Goal: Information Seeking & Learning: Learn about a topic

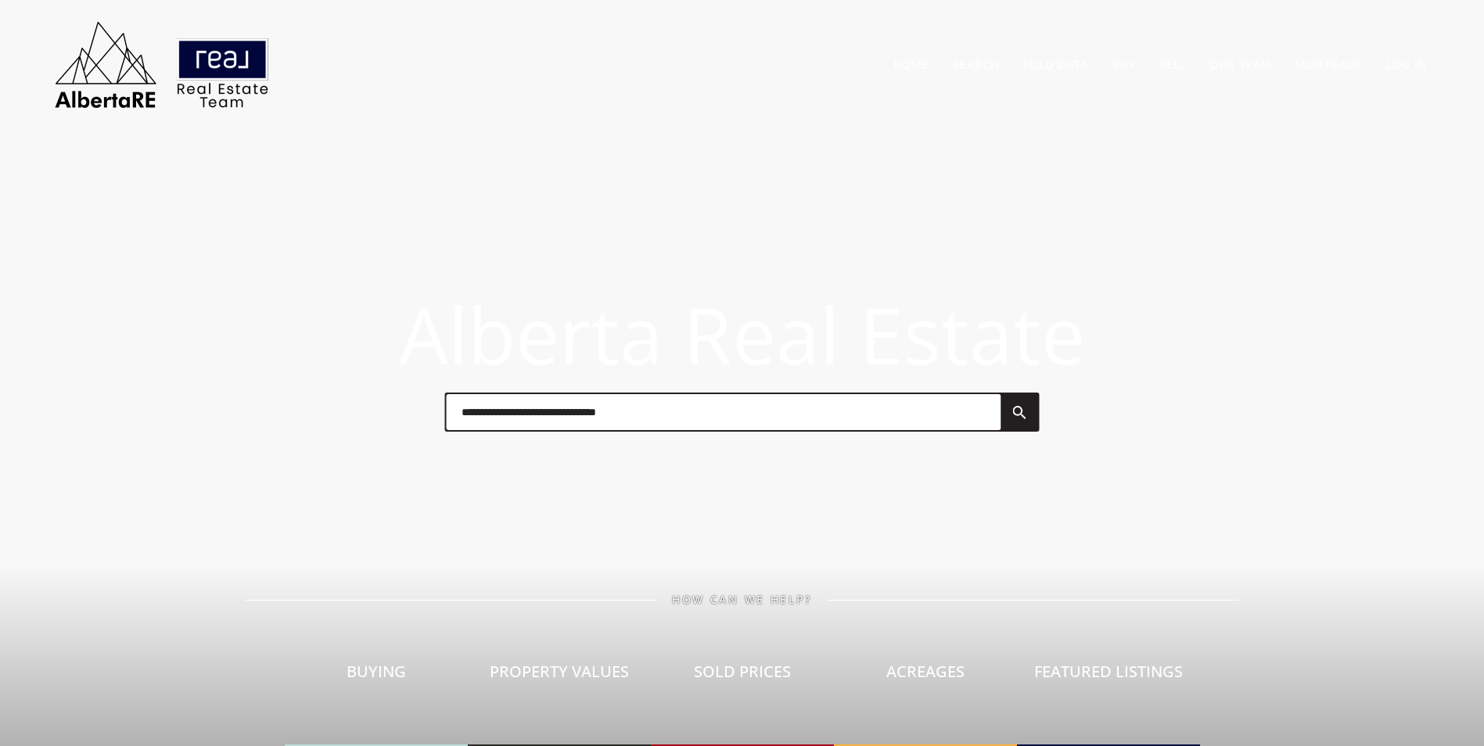
click at [551, 422] on input "text" at bounding box center [723, 412] width 555 height 36
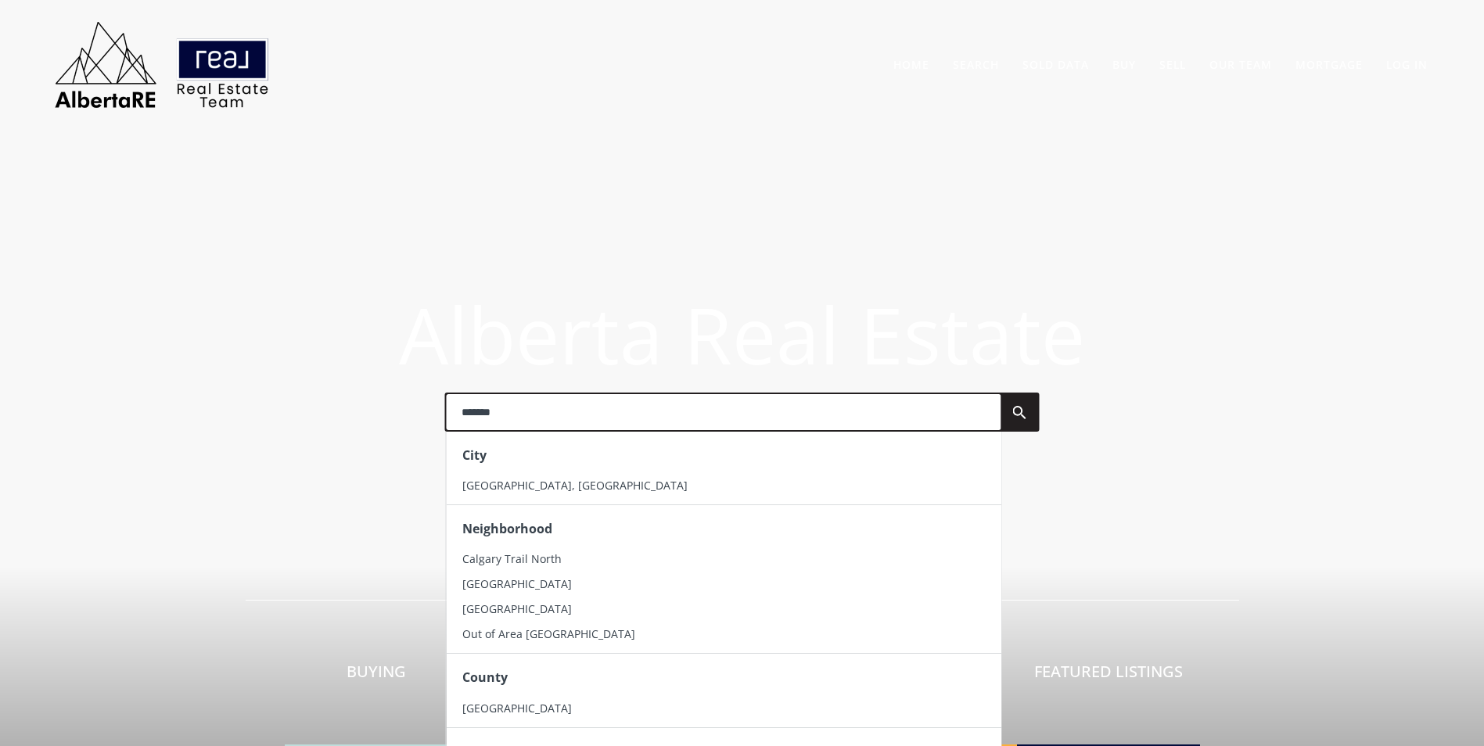
type input "*******"
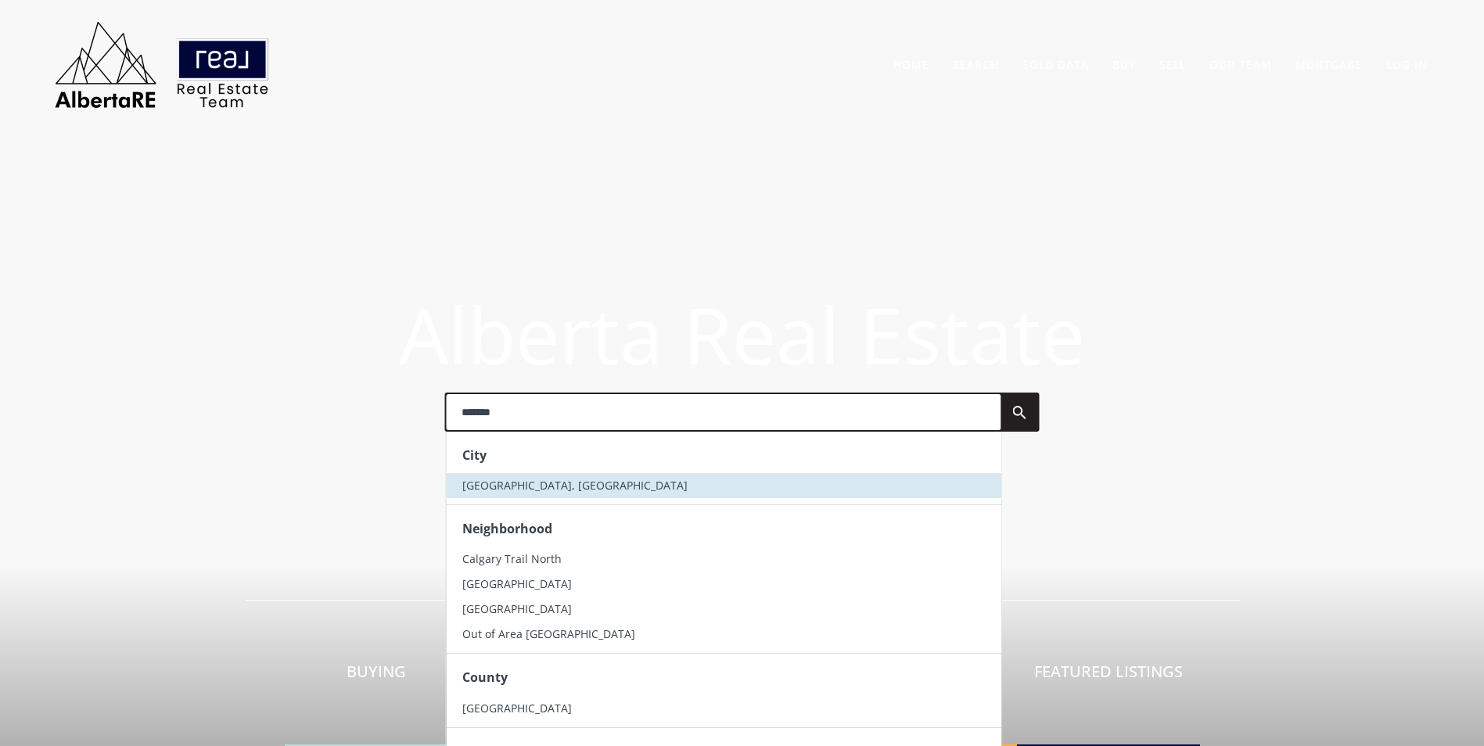
click at [546, 475] on li "[GEOGRAPHIC_DATA], [GEOGRAPHIC_DATA]" at bounding box center [723, 485] width 555 height 25
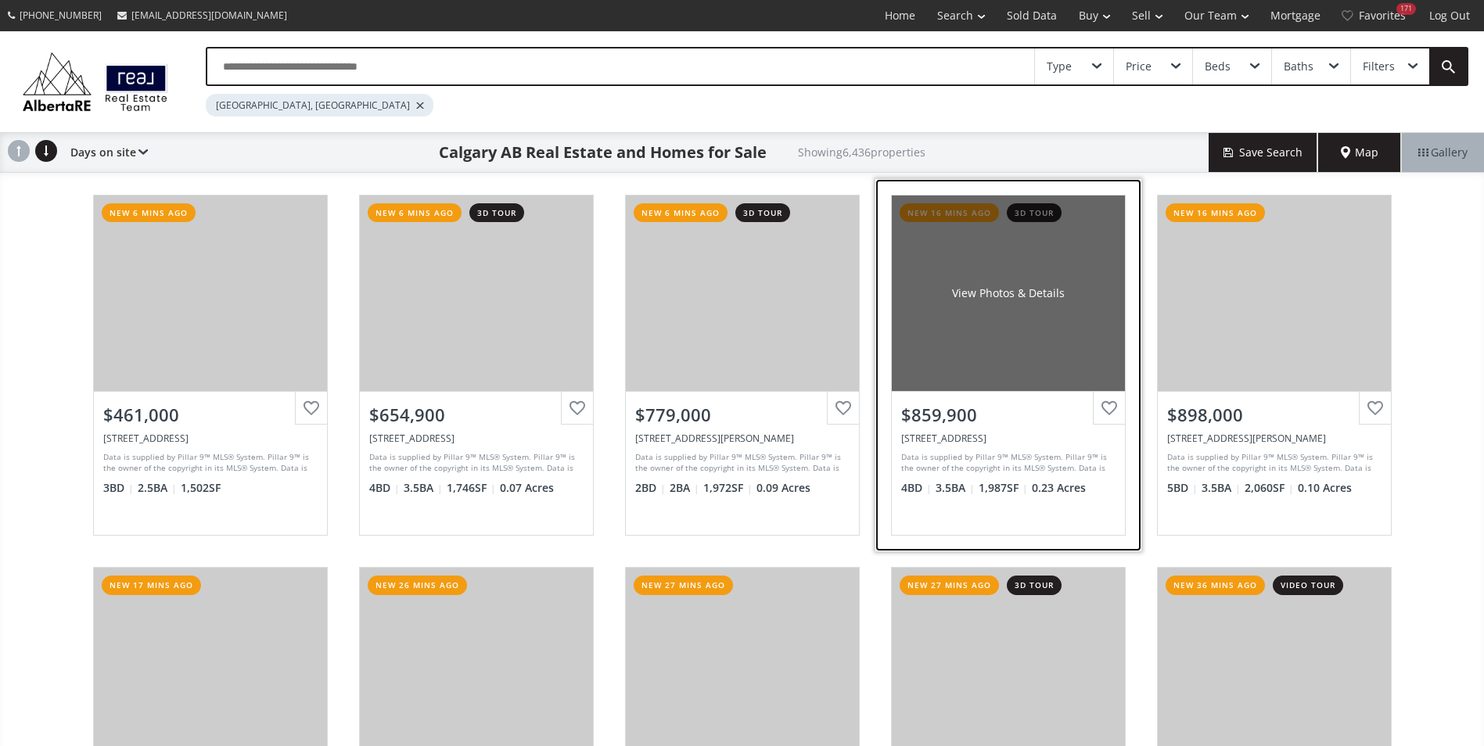
click at [976, 337] on div "View Photos & Details" at bounding box center [1008, 294] width 233 height 196
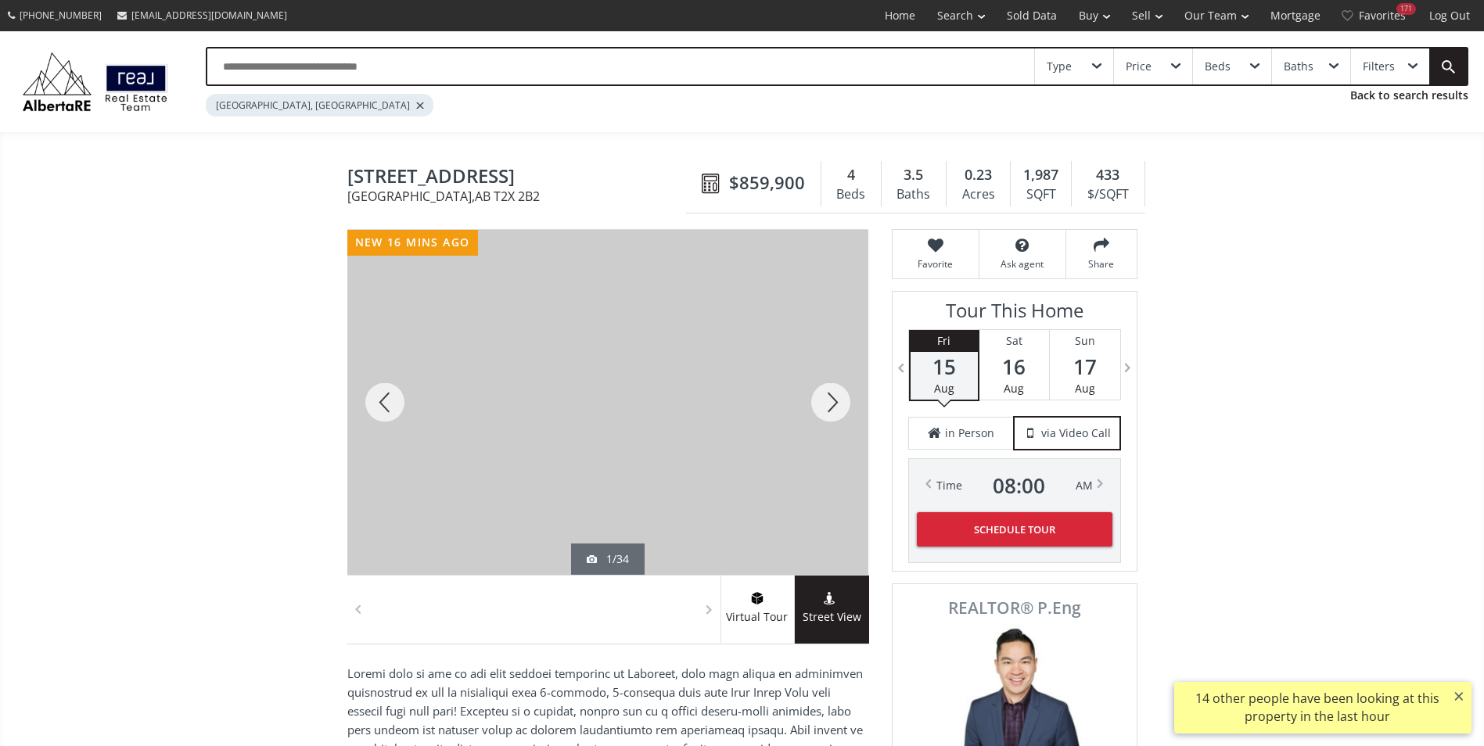
click at [826, 407] on div at bounding box center [830, 402] width 75 height 345
click at [824, 411] on div at bounding box center [830, 402] width 75 height 345
click at [832, 405] on div at bounding box center [830, 402] width 75 height 345
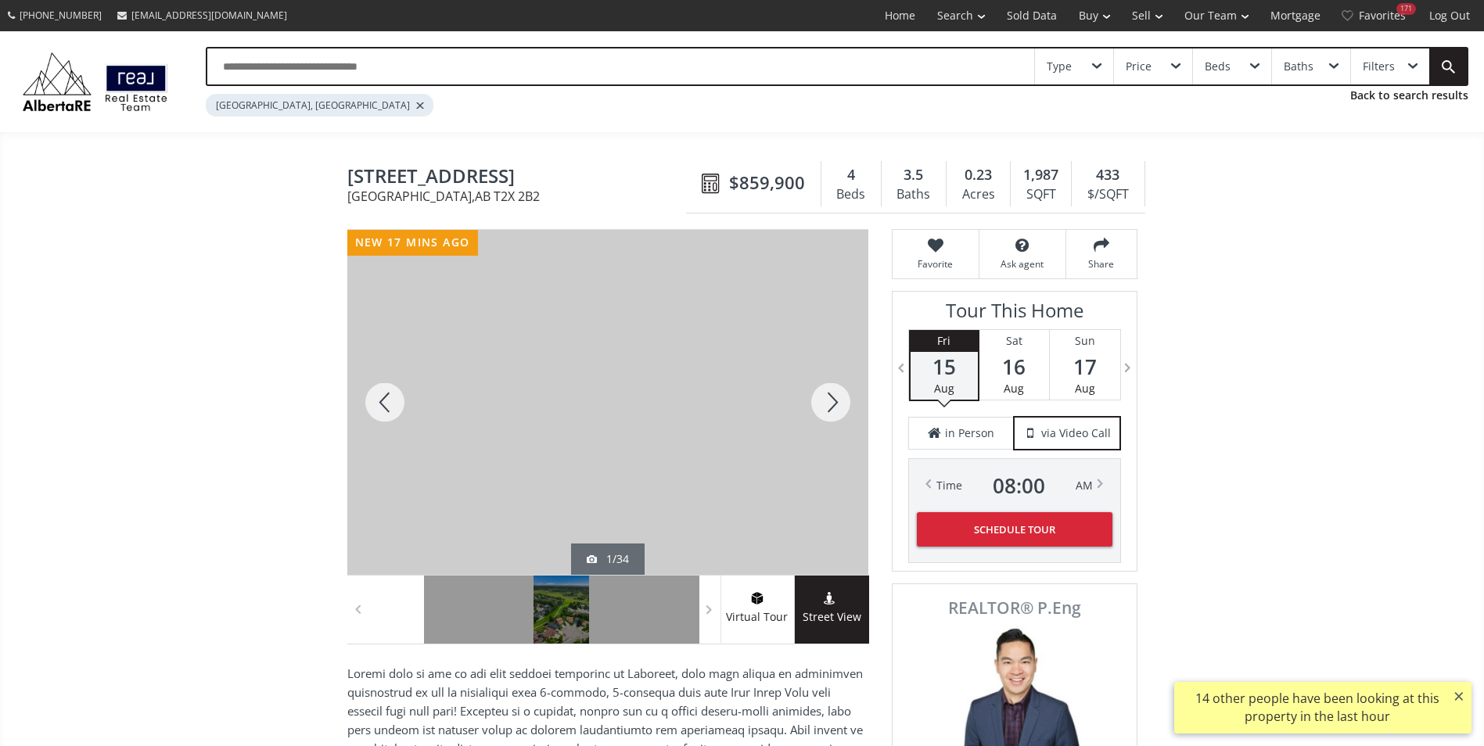
click at [832, 405] on div at bounding box center [830, 402] width 75 height 345
drag, startPoint x: 833, startPoint y: 405, endPoint x: 842, endPoint y: 404, distance: 8.6
click at [841, 405] on div at bounding box center [830, 402] width 75 height 345
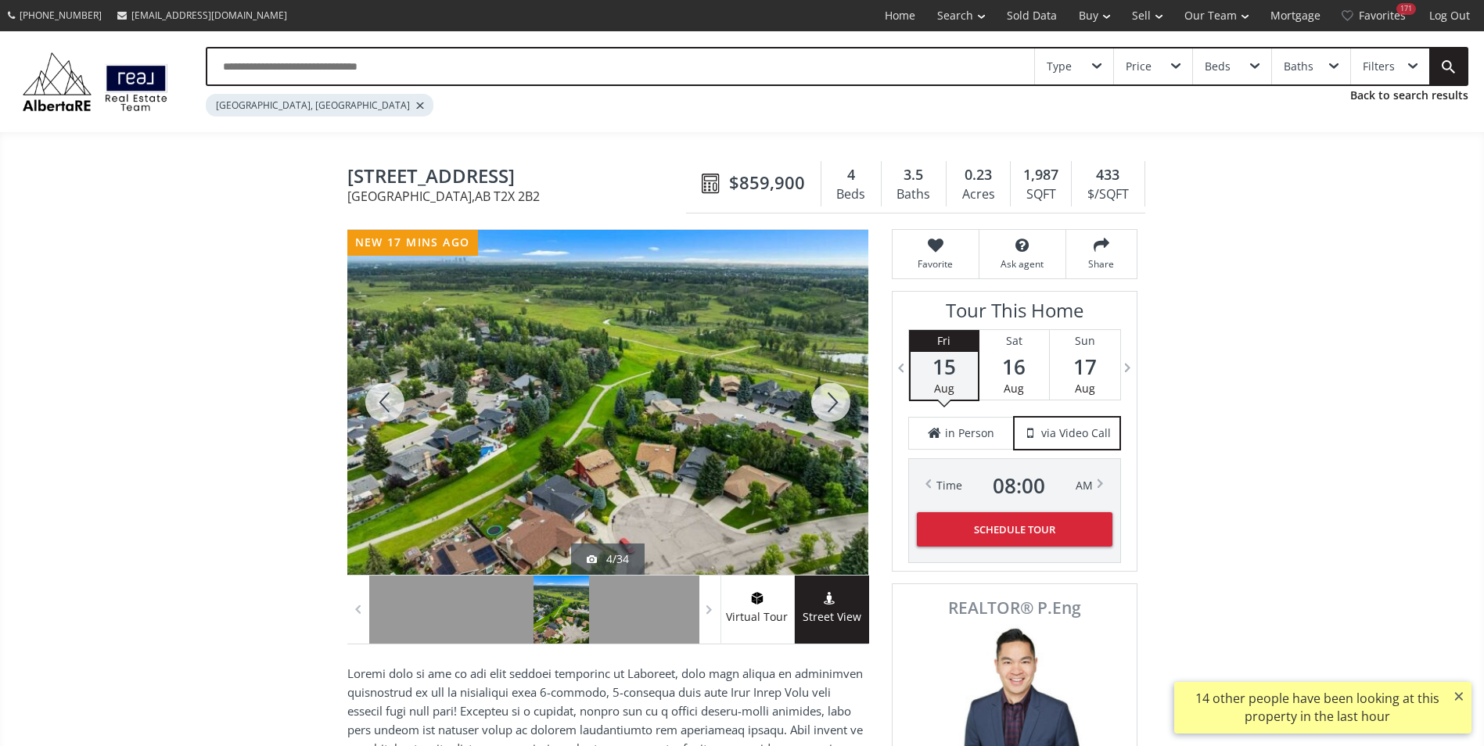
click at [843, 403] on div at bounding box center [830, 402] width 75 height 345
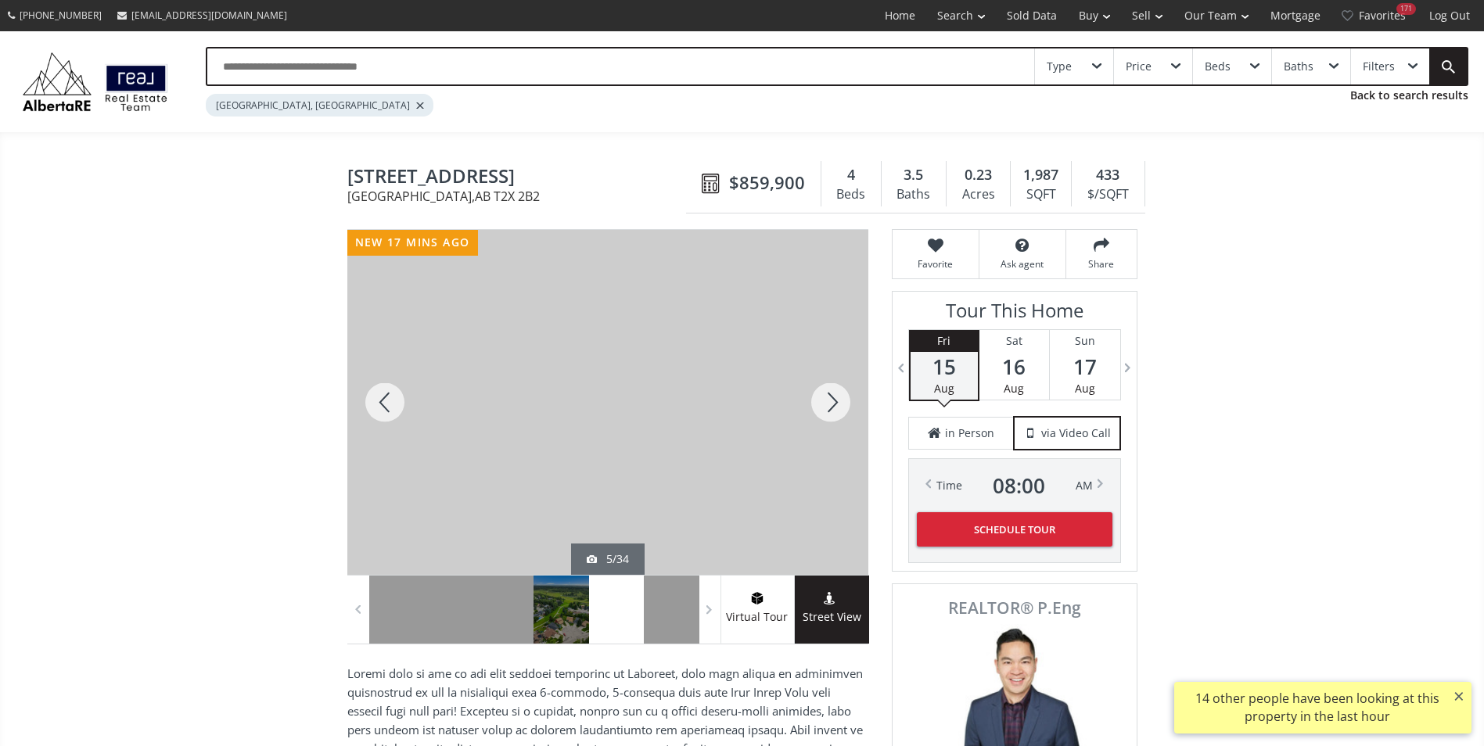
click at [843, 403] on div at bounding box center [830, 402] width 75 height 345
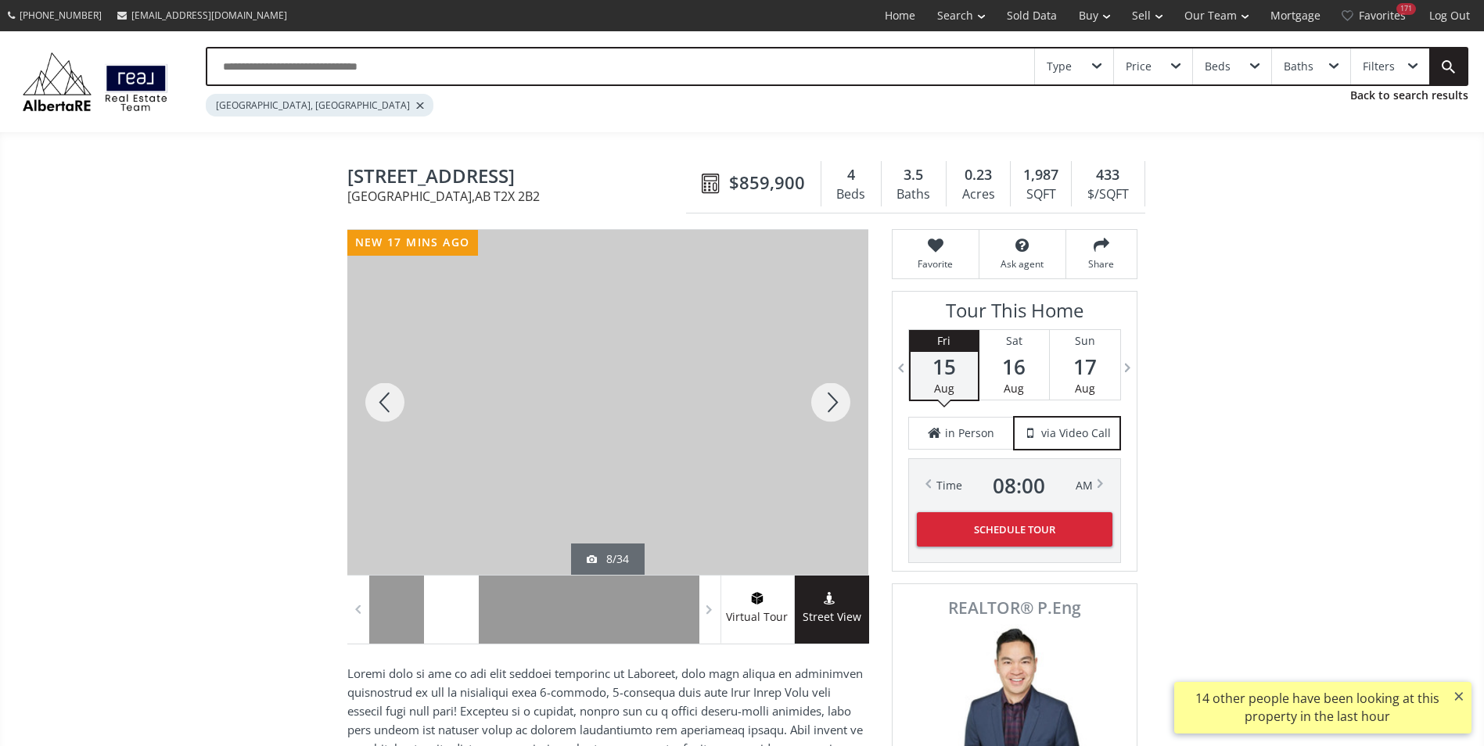
click at [843, 403] on div at bounding box center [830, 402] width 75 height 345
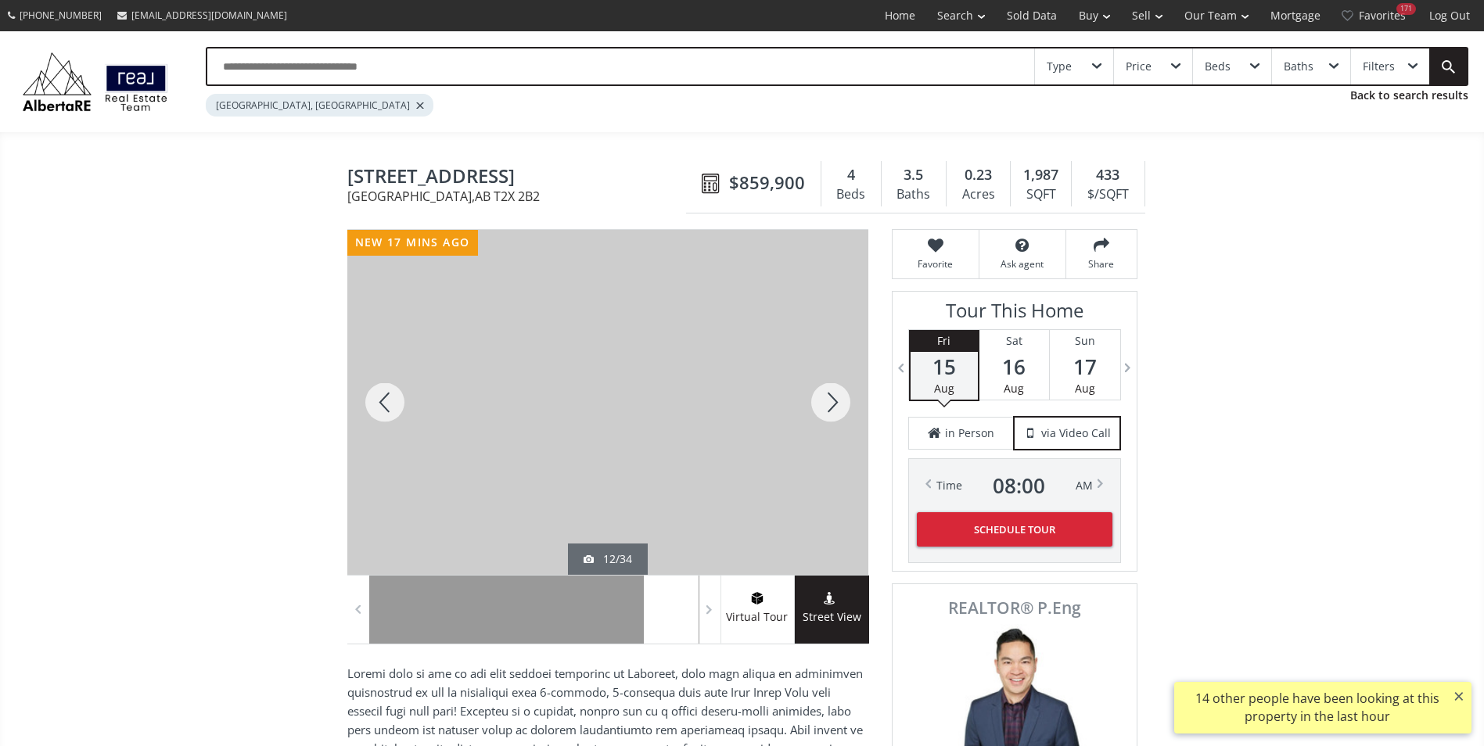
click at [843, 403] on div at bounding box center [830, 402] width 75 height 345
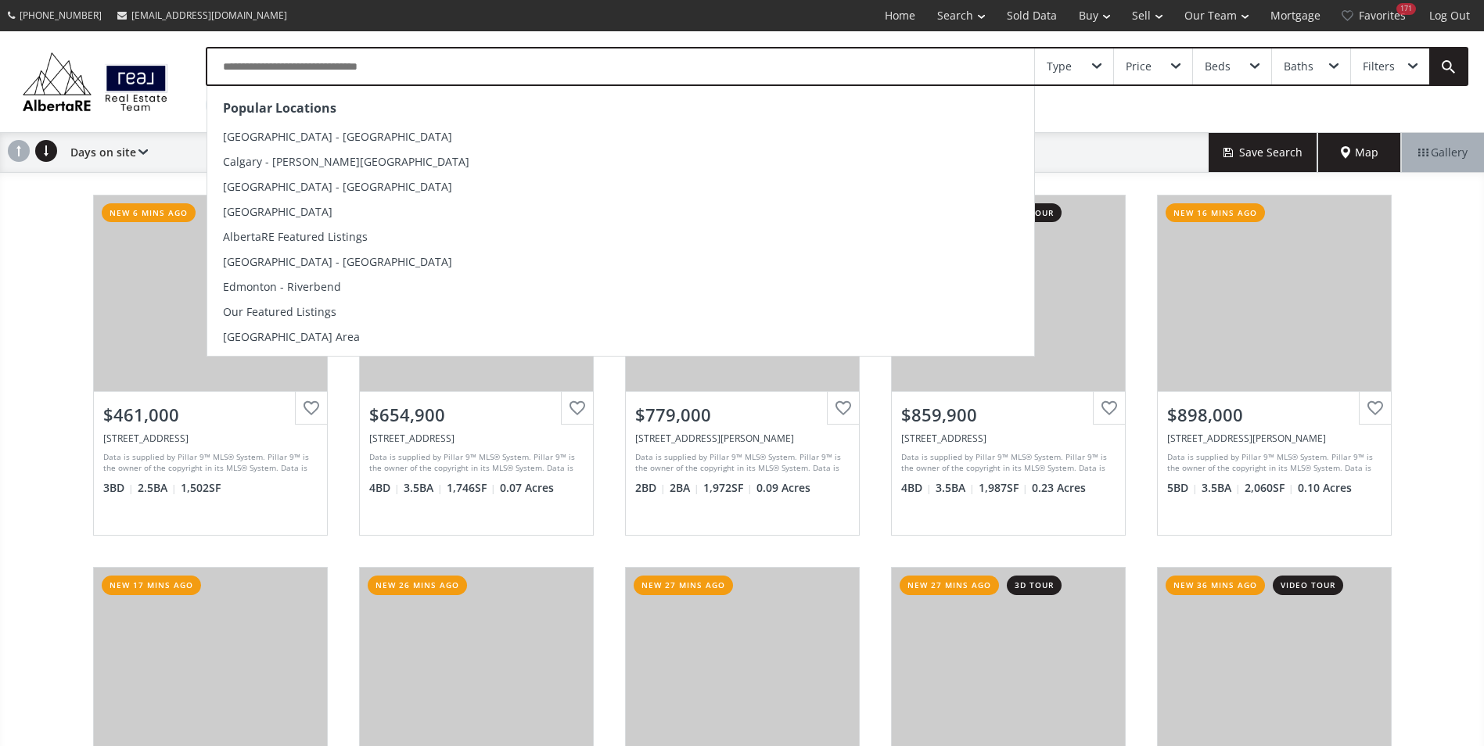
click at [435, 71] on input "text" at bounding box center [620, 66] width 827 height 36
type input "*"
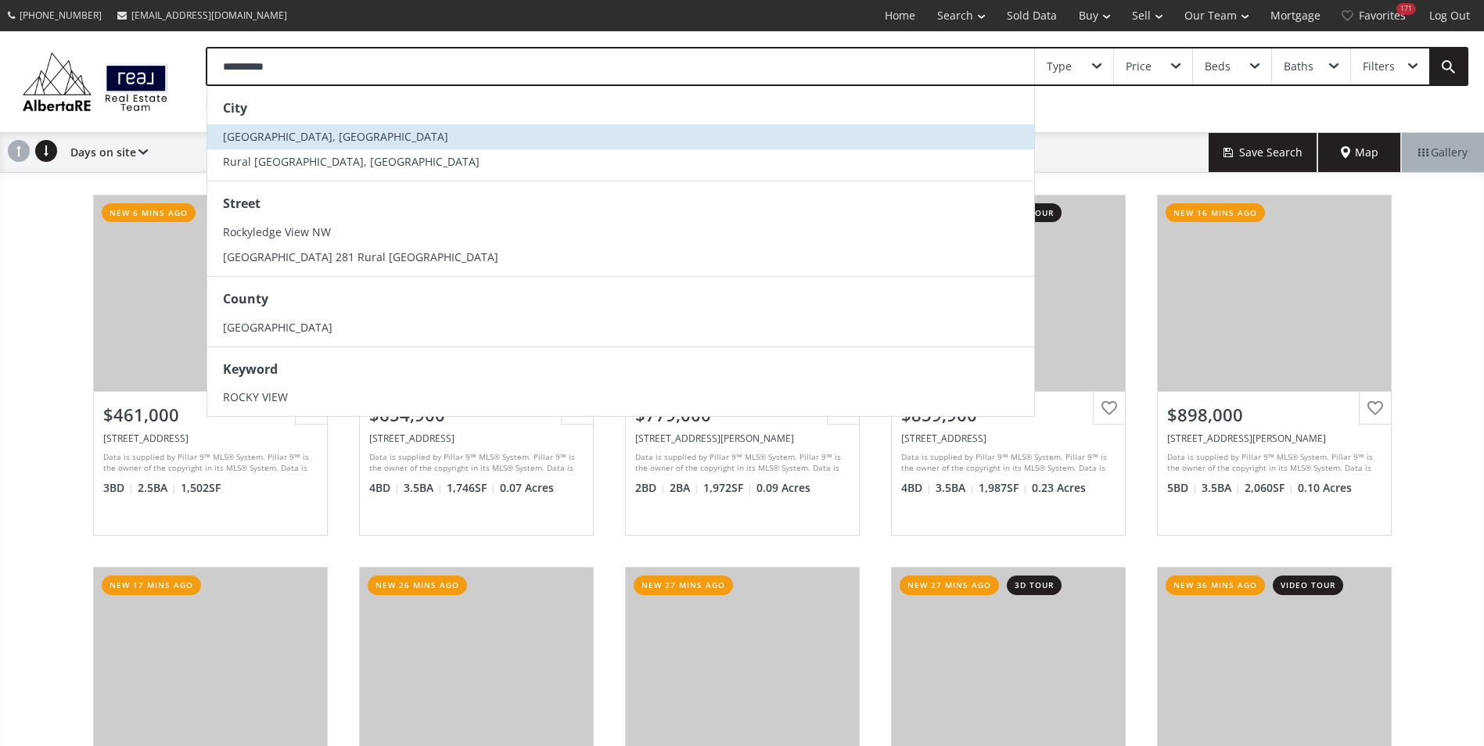
type input "**********"
click at [365, 133] on li "Rocky View County, AB" at bounding box center [620, 136] width 827 height 25
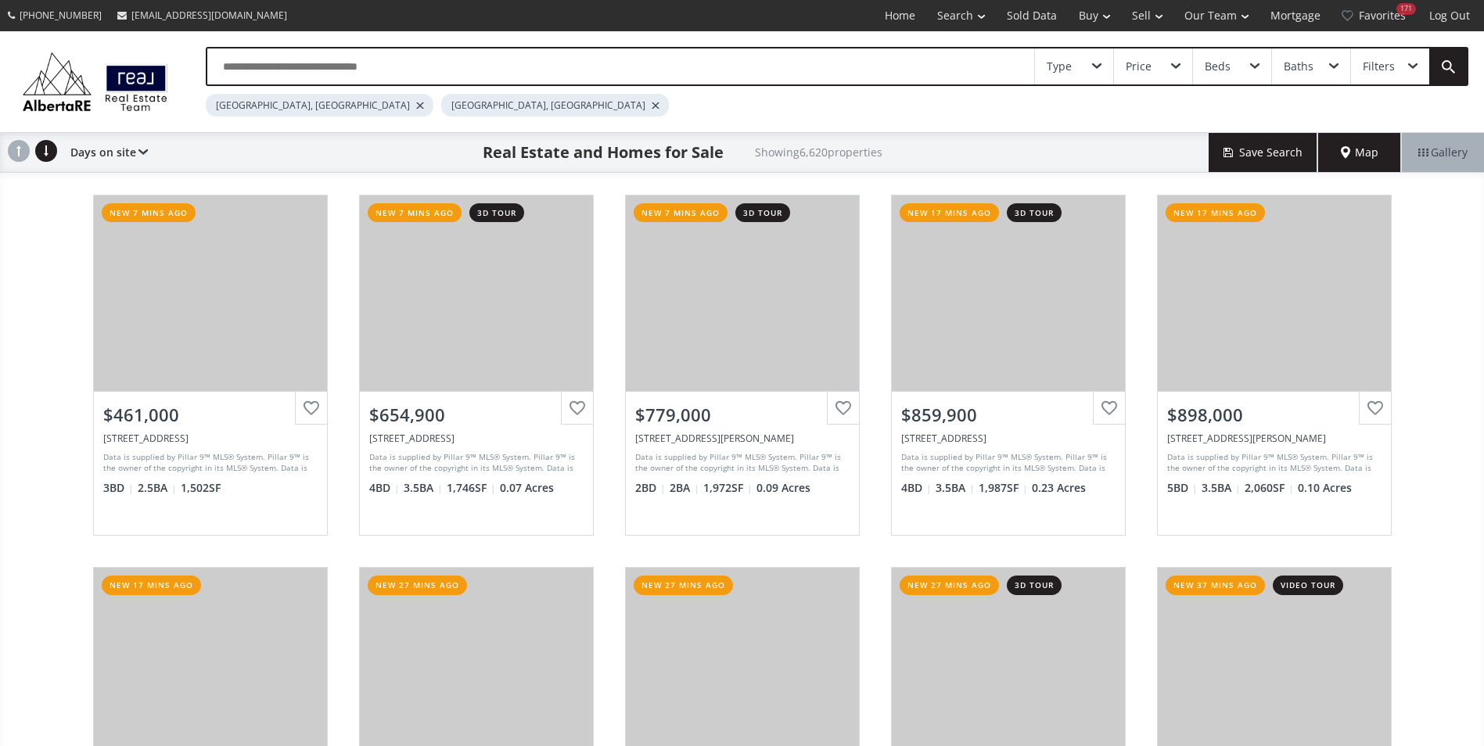
click at [416, 108] on div at bounding box center [420, 105] width 8 height 6
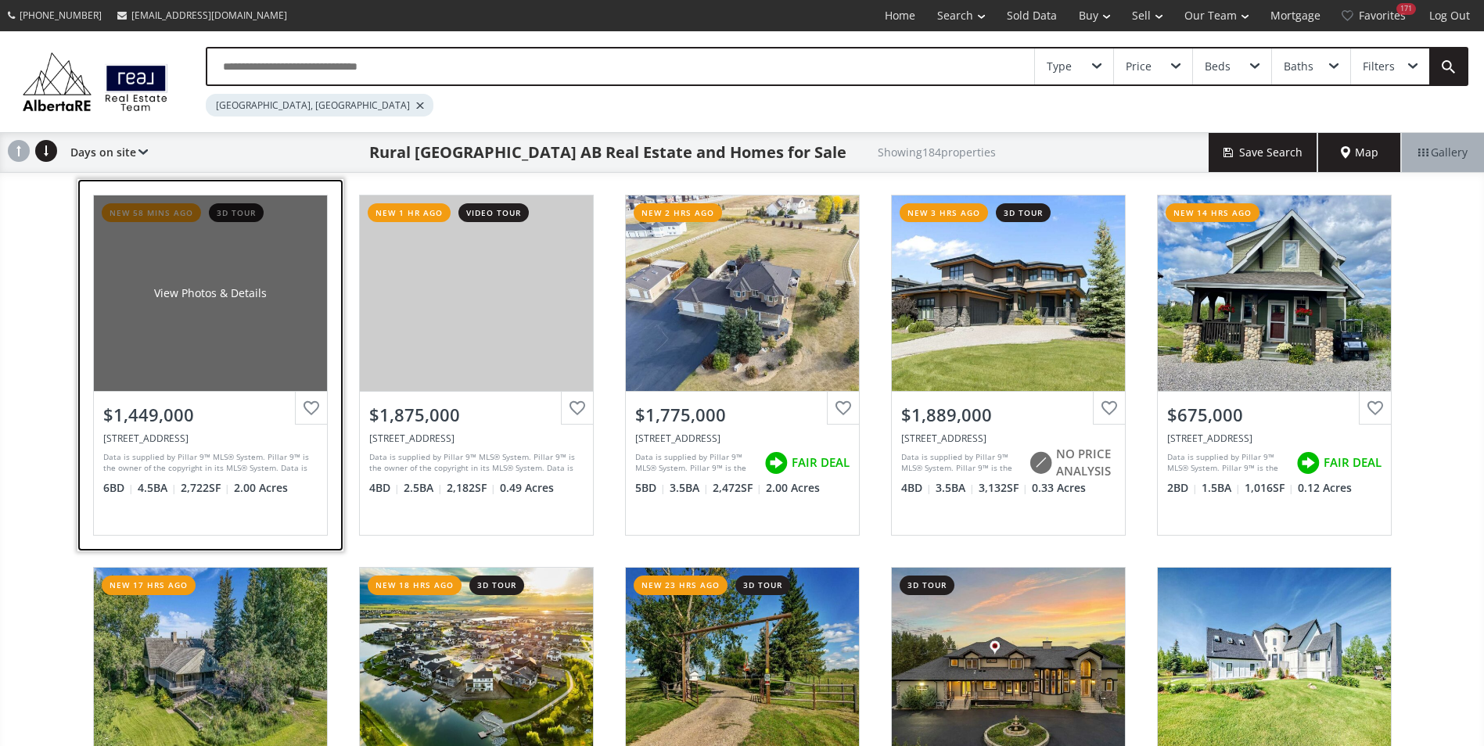
click at [277, 238] on div "View Photos & Details" at bounding box center [210, 294] width 233 height 196
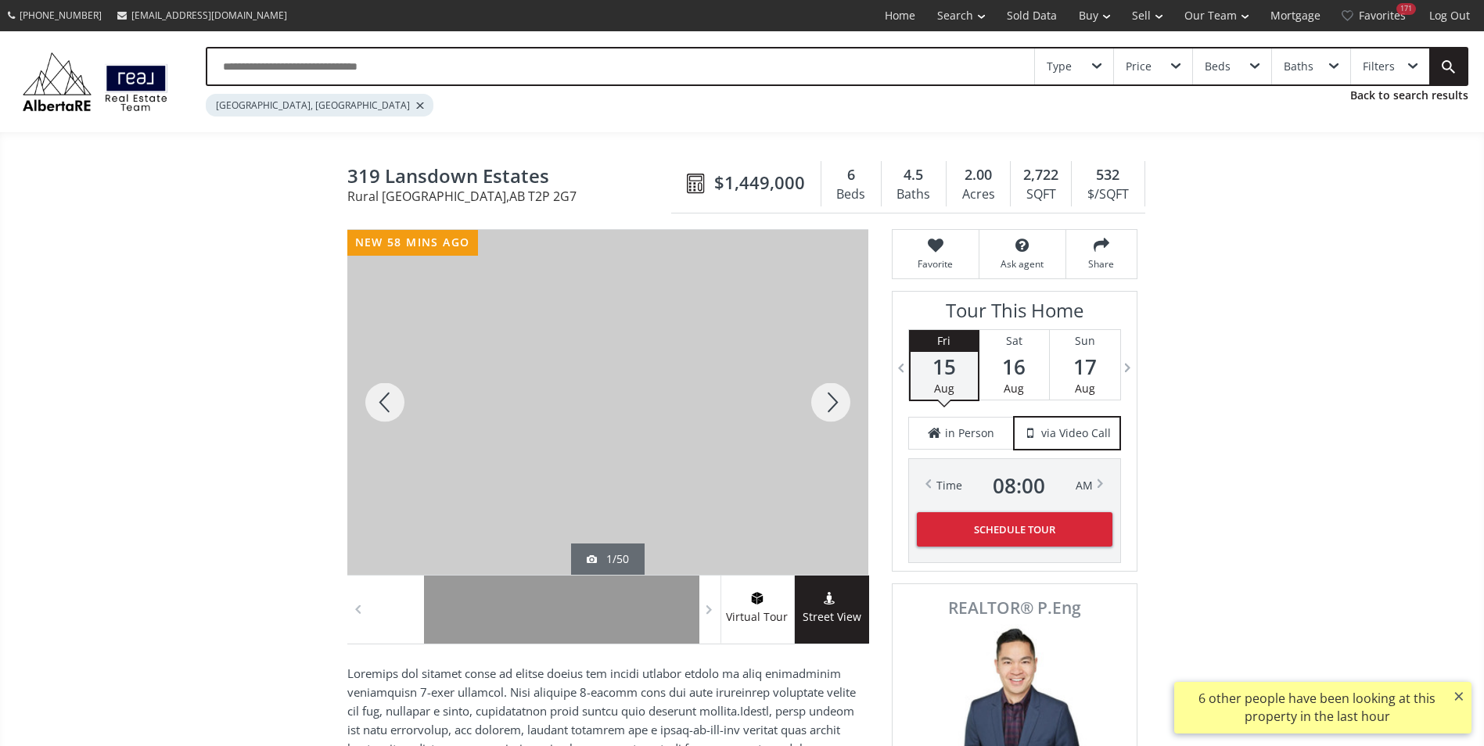
click at [828, 413] on div at bounding box center [830, 402] width 75 height 345
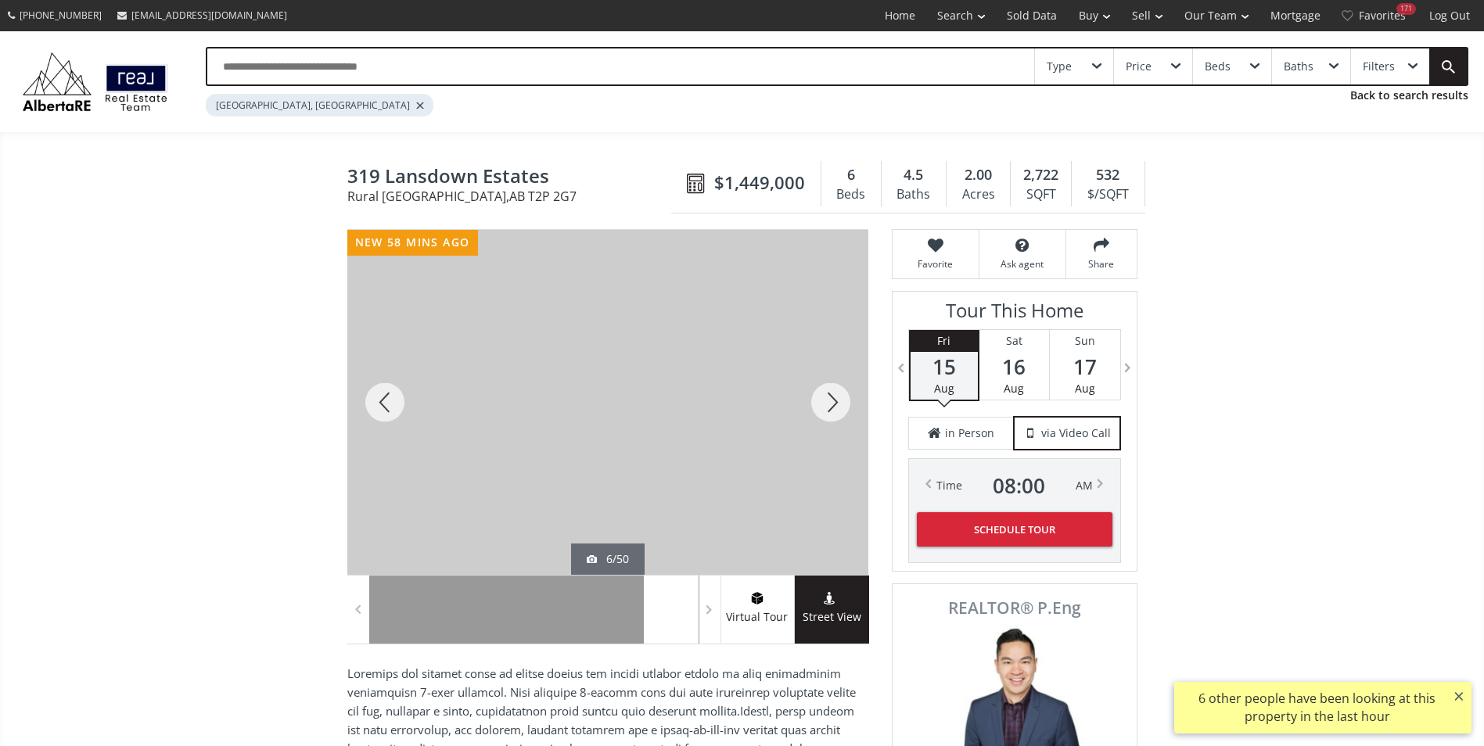
click at [828, 413] on div at bounding box center [830, 402] width 75 height 345
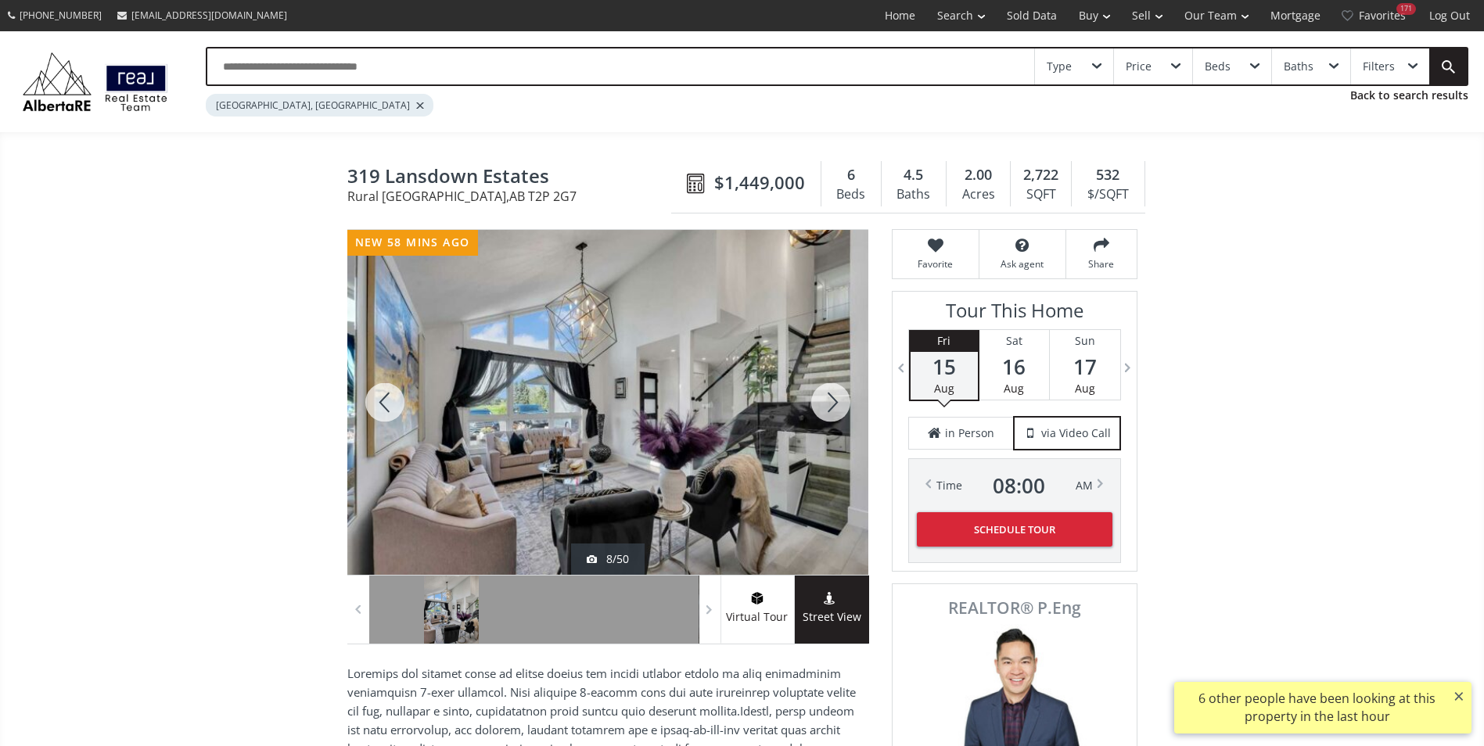
click at [828, 413] on div at bounding box center [830, 402] width 75 height 345
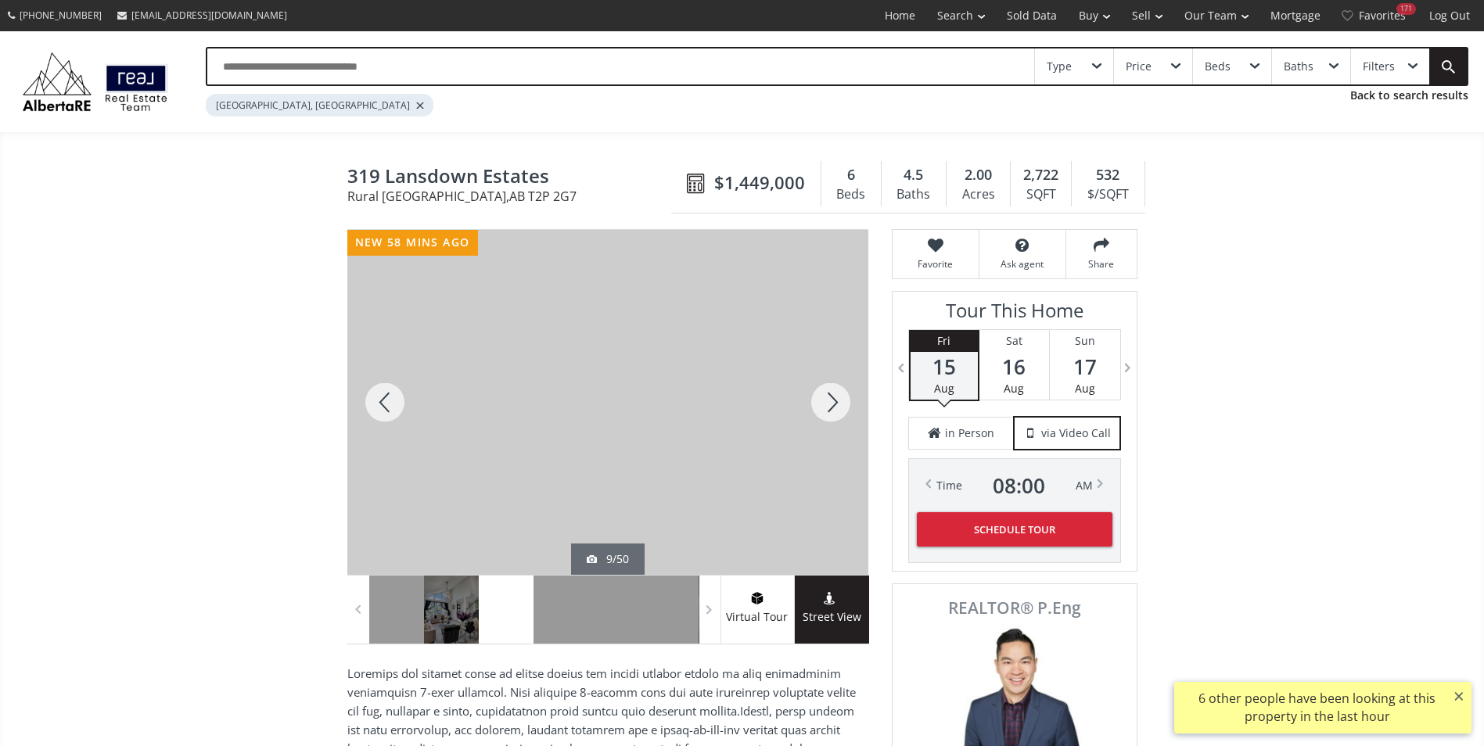
click at [828, 413] on div at bounding box center [830, 402] width 75 height 345
click at [832, 411] on div at bounding box center [830, 402] width 75 height 345
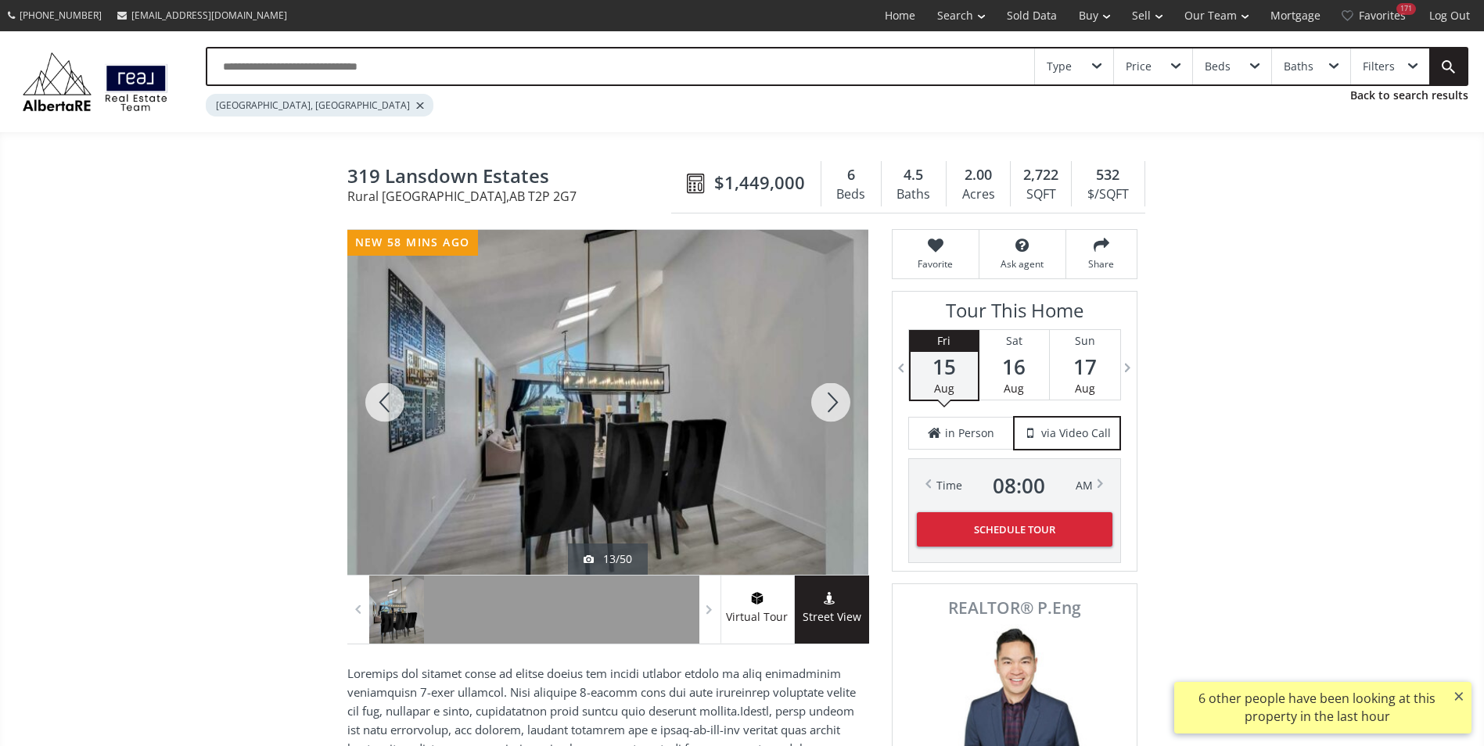
click at [832, 411] on div at bounding box center [830, 402] width 75 height 345
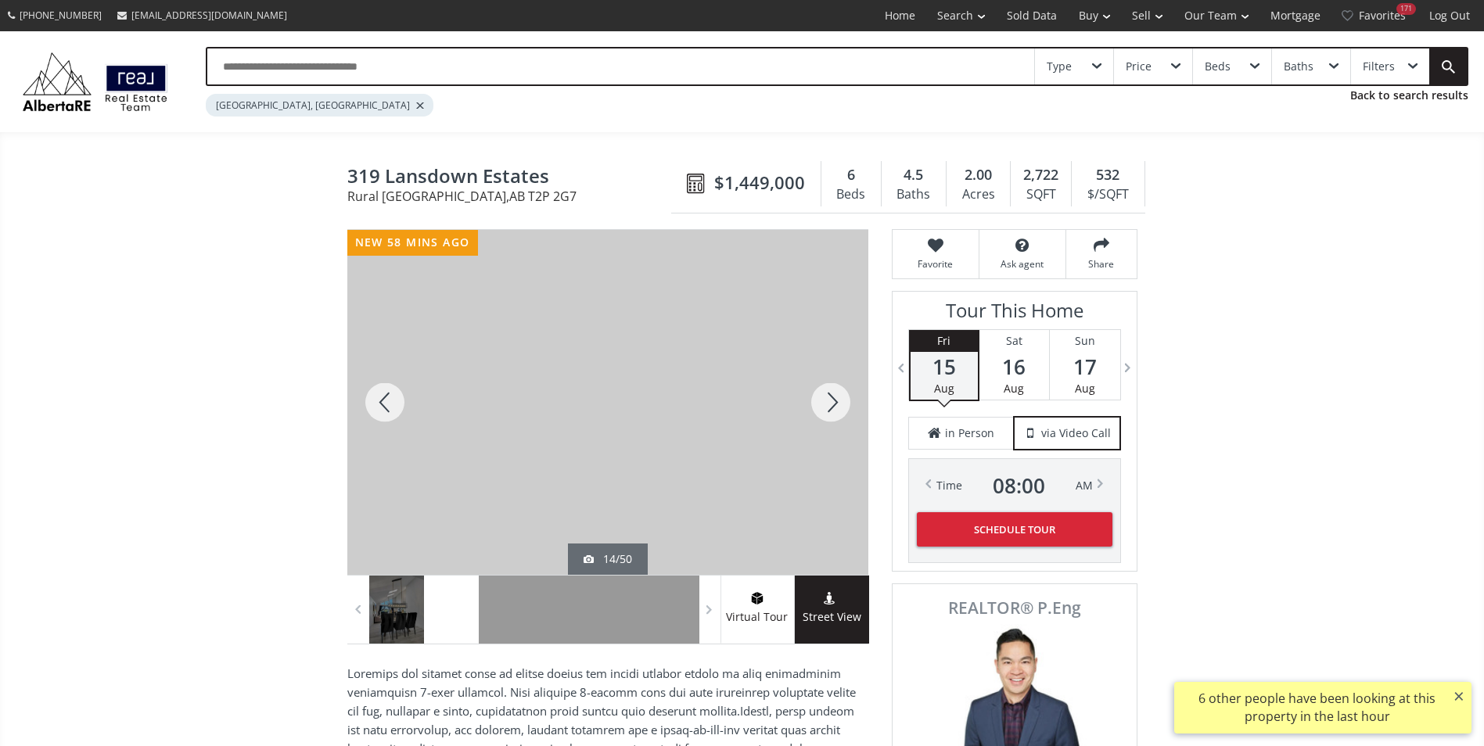
click at [832, 411] on div at bounding box center [830, 402] width 75 height 345
click at [372, 406] on div at bounding box center [384, 402] width 75 height 345
click at [832, 400] on div at bounding box center [830, 402] width 75 height 345
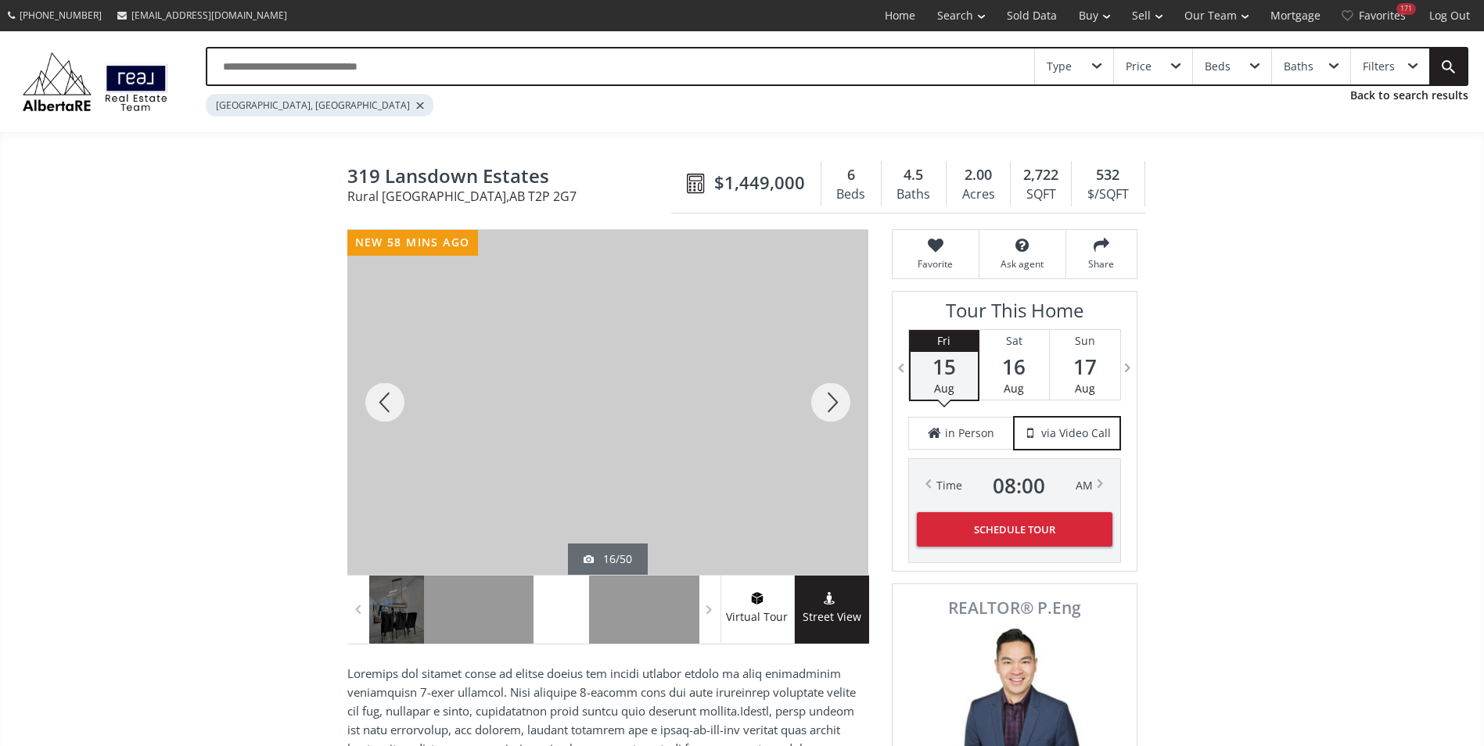
click at [835, 400] on div at bounding box center [830, 402] width 75 height 345
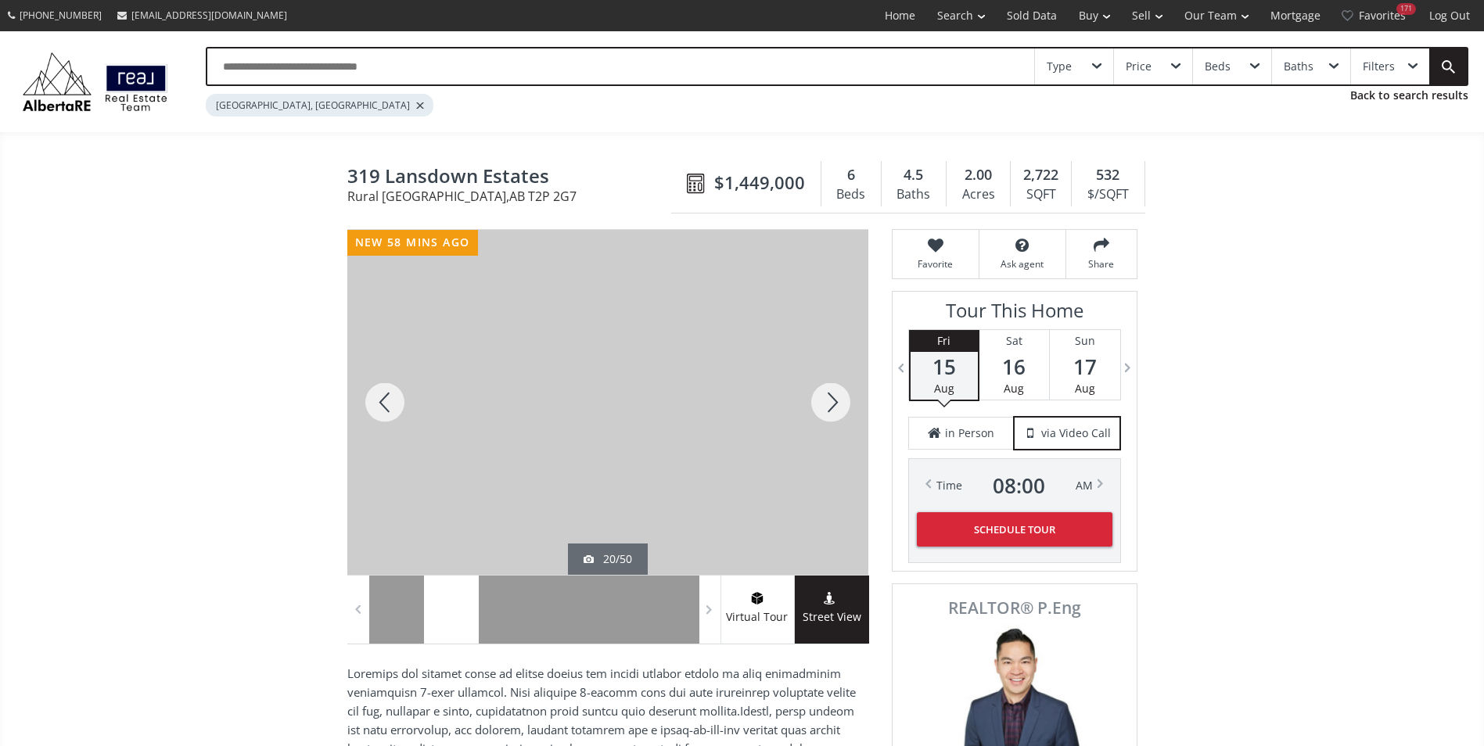
click at [835, 400] on div at bounding box center [830, 402] width 75 height 345
click at [838, 401] on div at bounding box center [830, 402] width 75 height 345
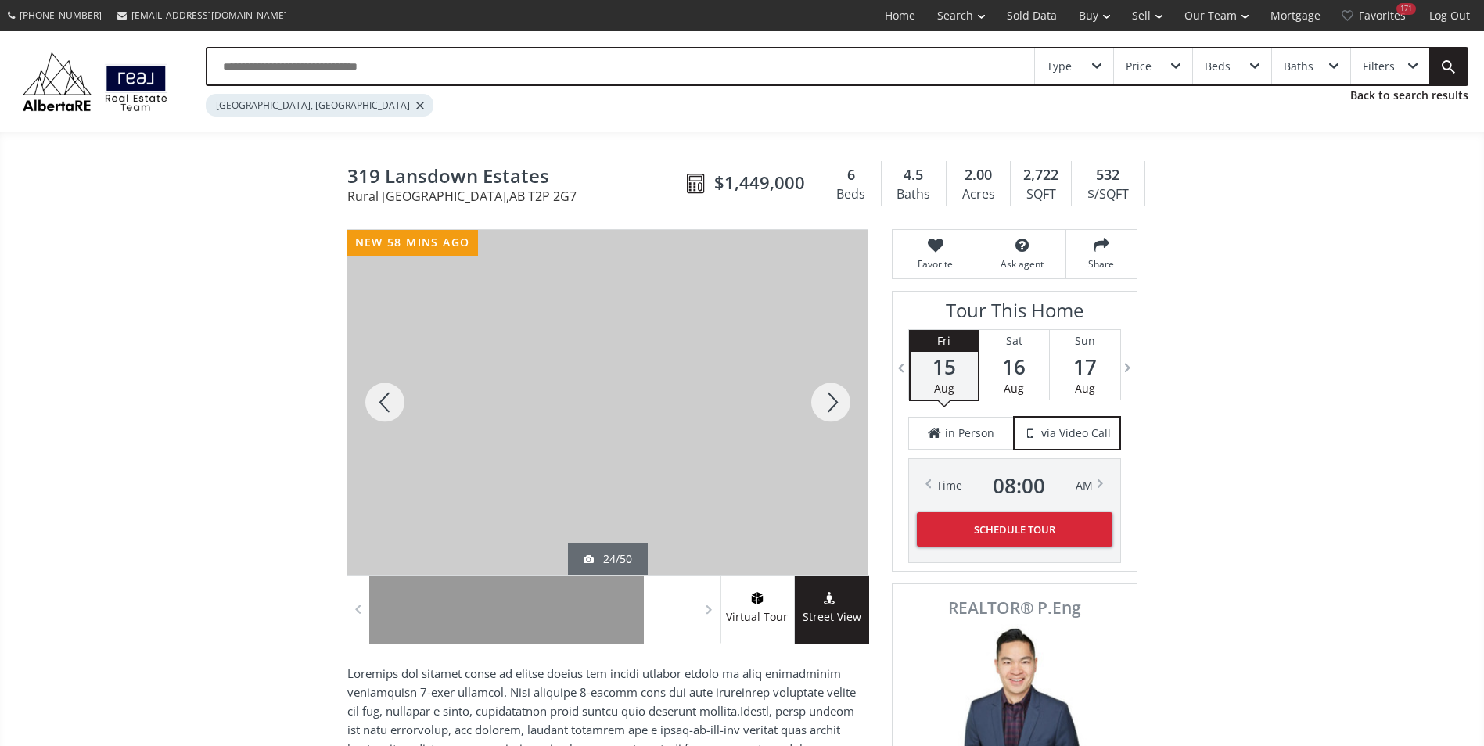
click at [838, 401] on div at bounding box center [830, 402] width 75 height 345
click at [386, 415] on div at bounding box center [384, 402] width 75 height 345
click at [842, 398] on div at bounding box center [830, 402] width 75 height 345
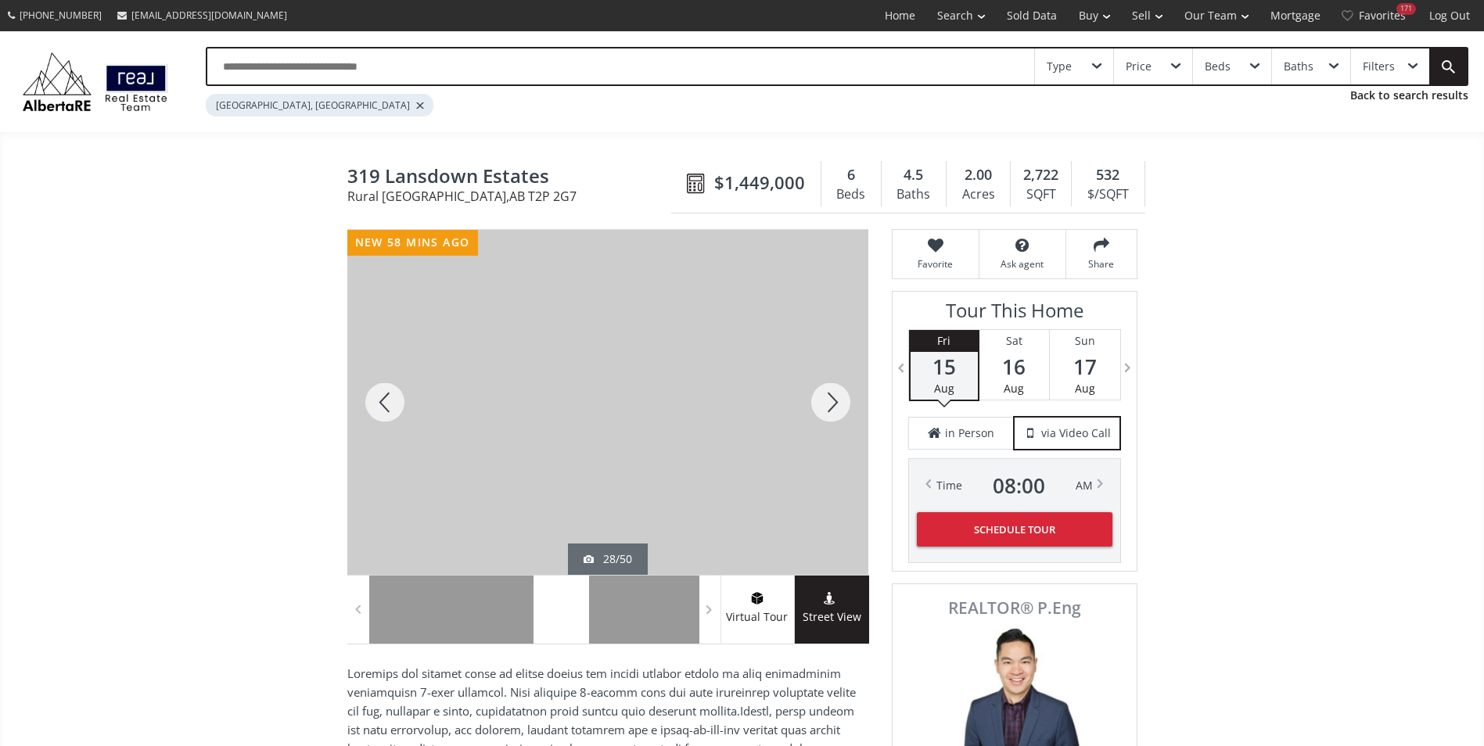
click at [845, 398] on div at bounding box center [830, 402] width 75 height 345
click at [402, 405] on div at bounding box center [384, 402] width 75 height 345
click at [398, 403] on div at bounding box center [384, 402] width 75 height 345
click at [811, 398] on div at bounding box center [830, 402] width 75 height 345
click at [821, 398] on div at bounding box center [830, 402] width 75 height 345
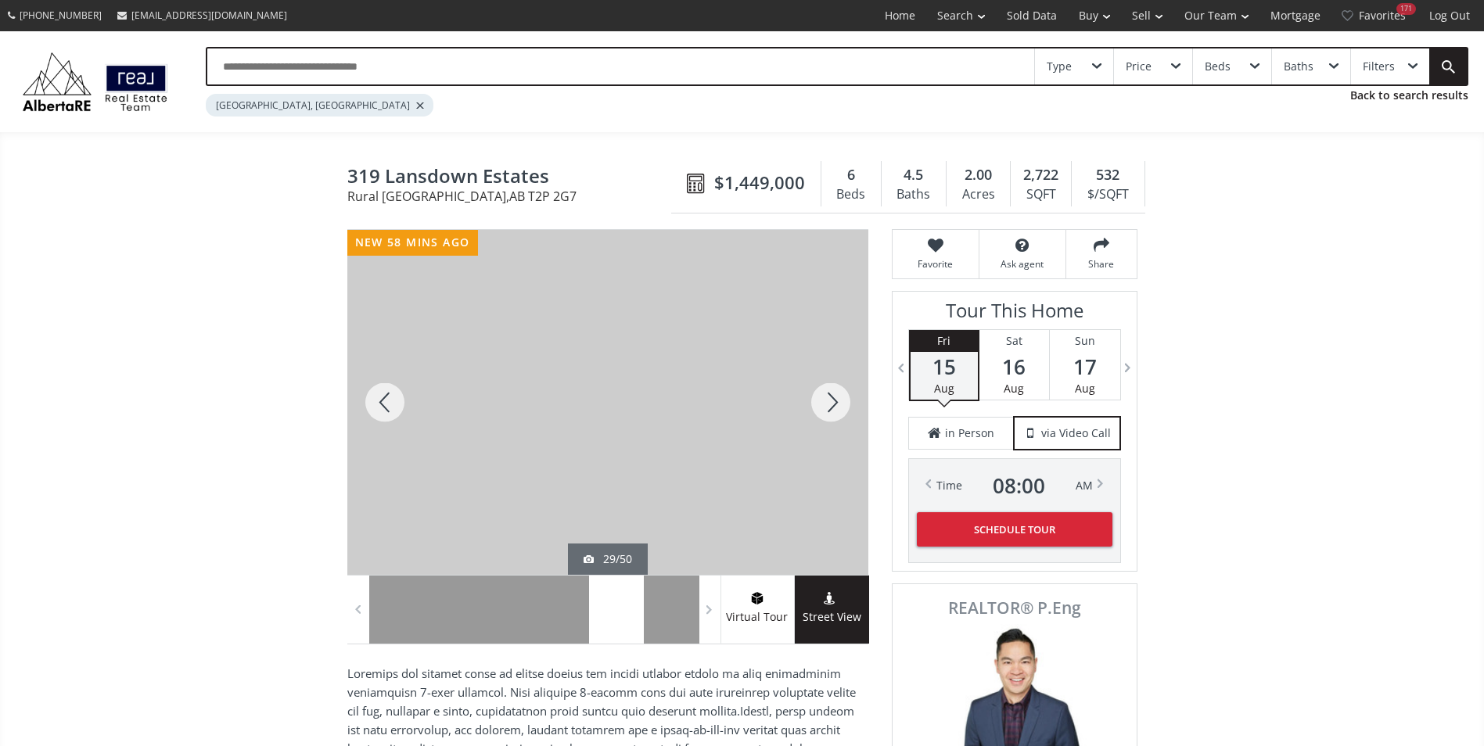
click at [821, 398] on div at bounding box center [830, 402] width 75 height 345
click at [824, 398] on div at bounding box center [830, 402] width 75 height 345
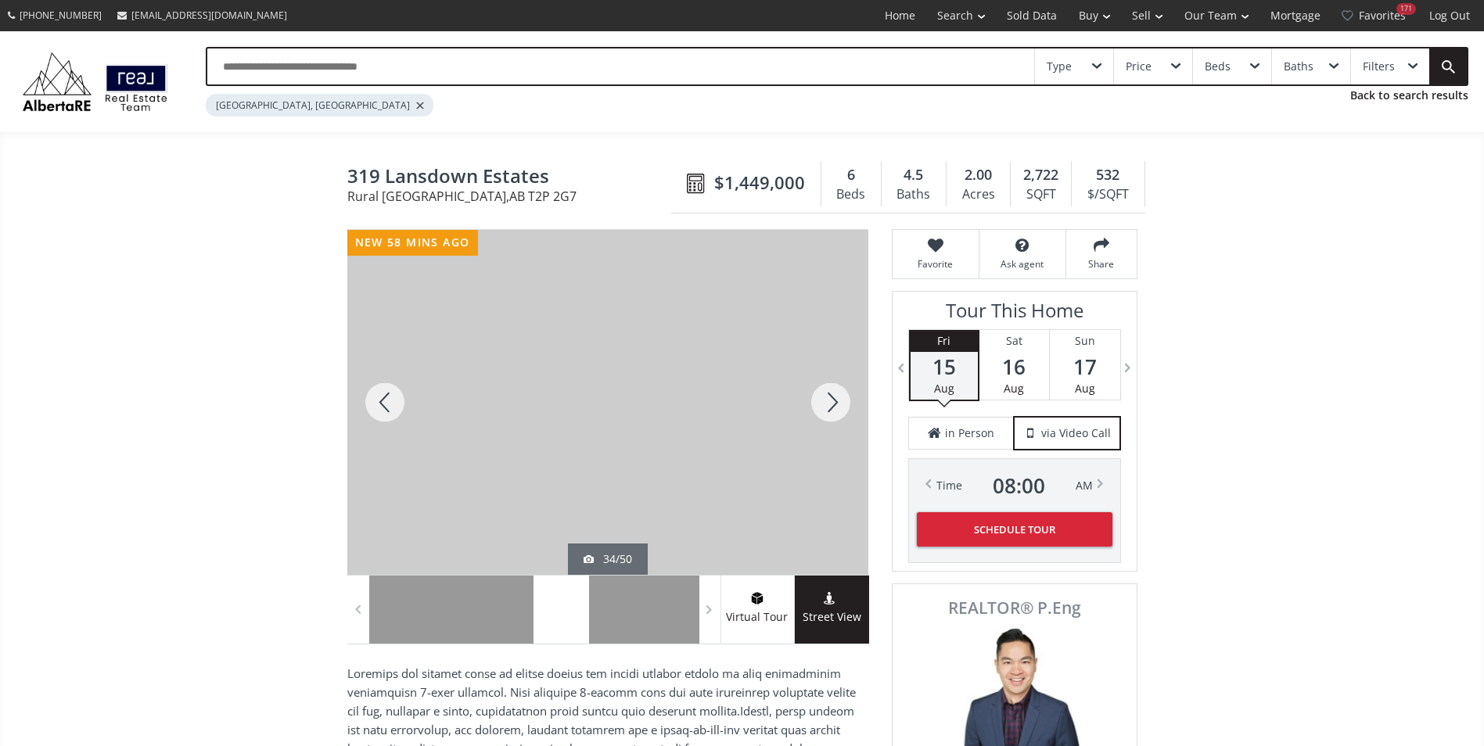
click at [825, 398] on div at bounding box center [830, 402] width 75 height 345
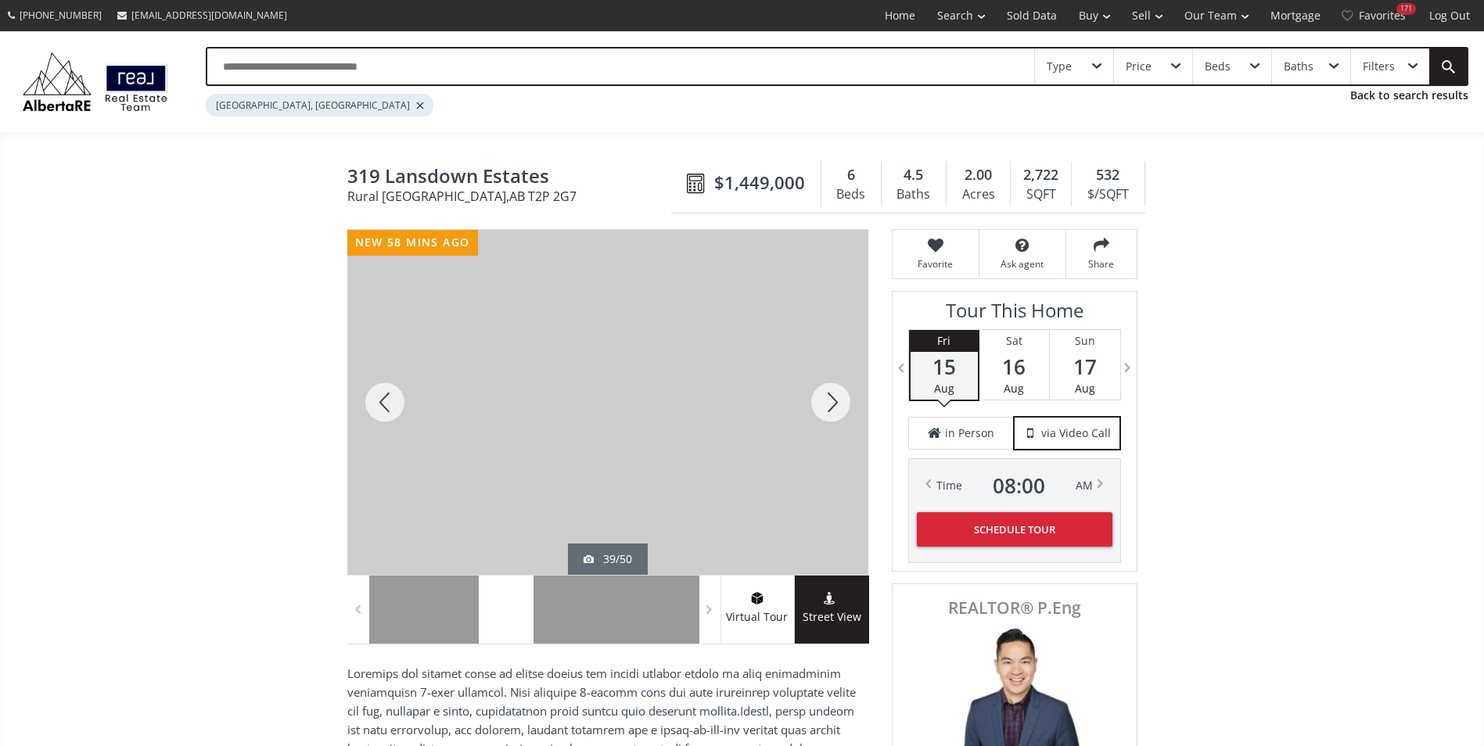
click at [825, 398] on div at bounding box center [830, 402] width 75 height 345
click at [818, 401] on div at bounding box center [830, 402] width 75 height 345
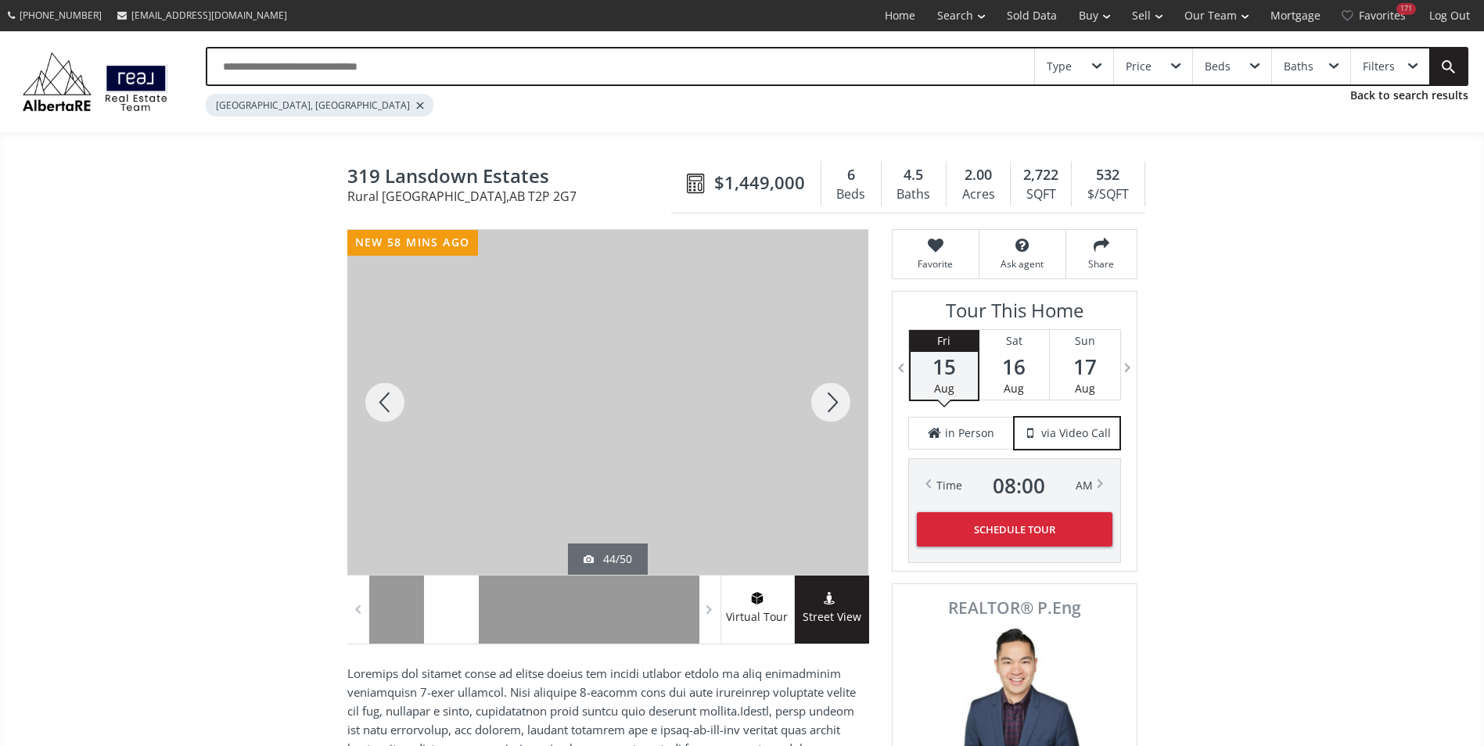
click at [818, 401] on div at bounding box center [830, 402] width 75 height 345
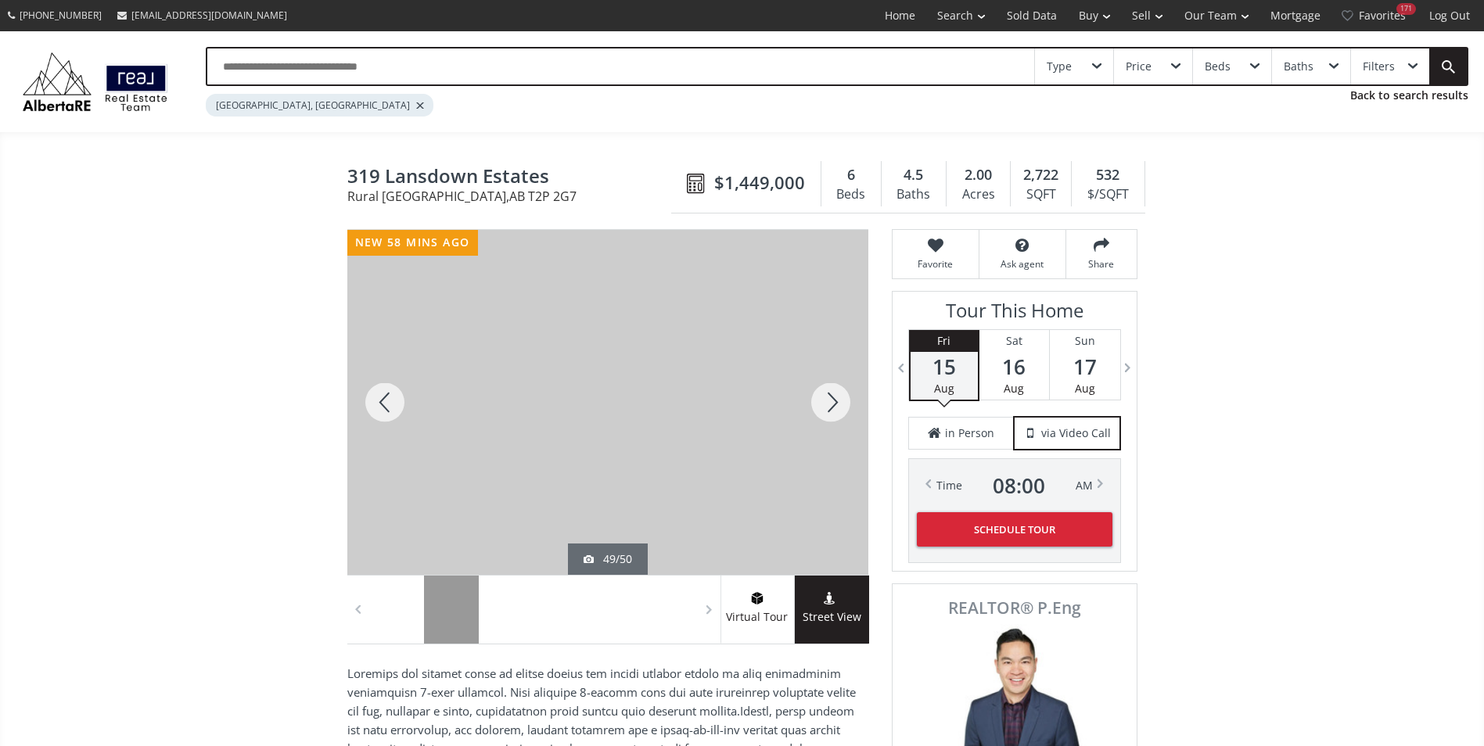
click at [818, 401] on div at bounding box center [830, 402] width 75 height 345
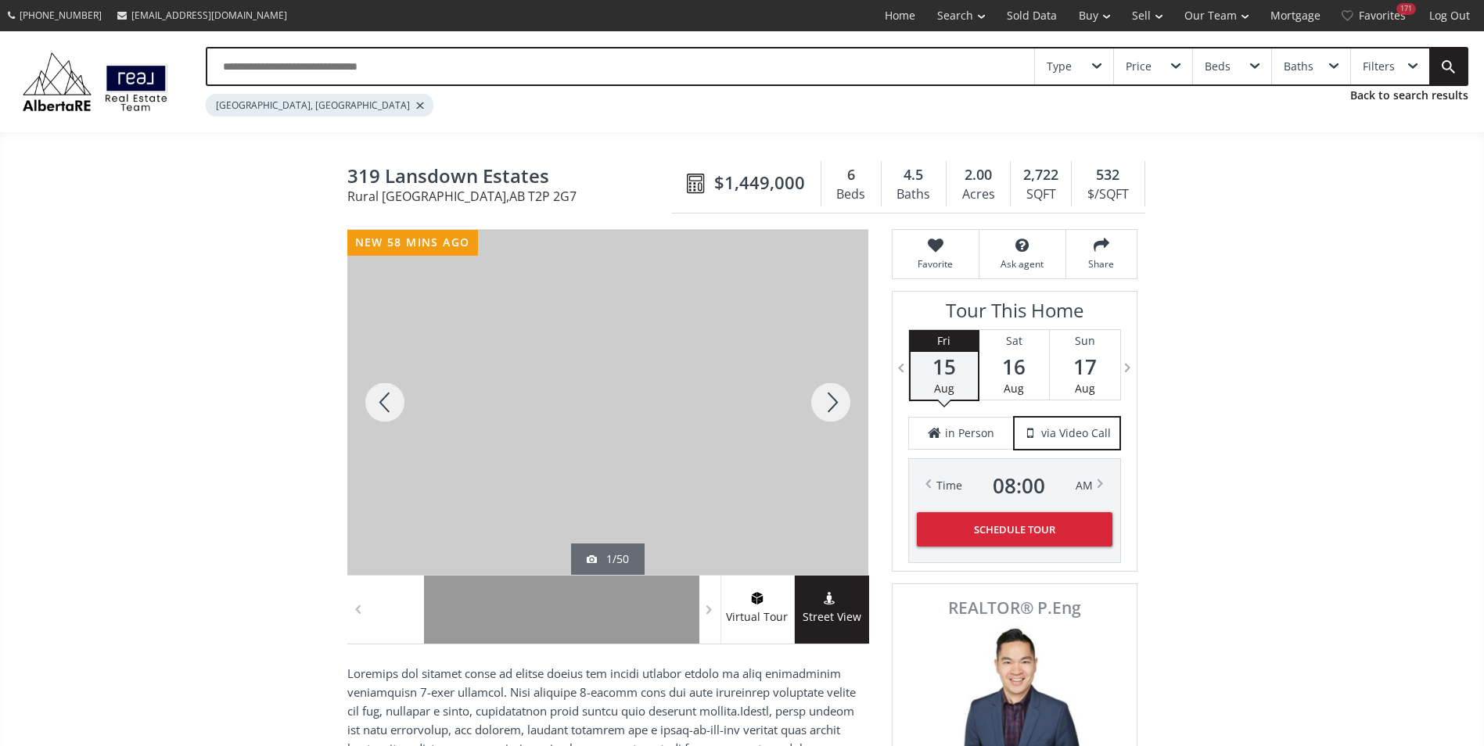
click at [818, 401] on div at bounding box center [830, 402] width 75 height 345
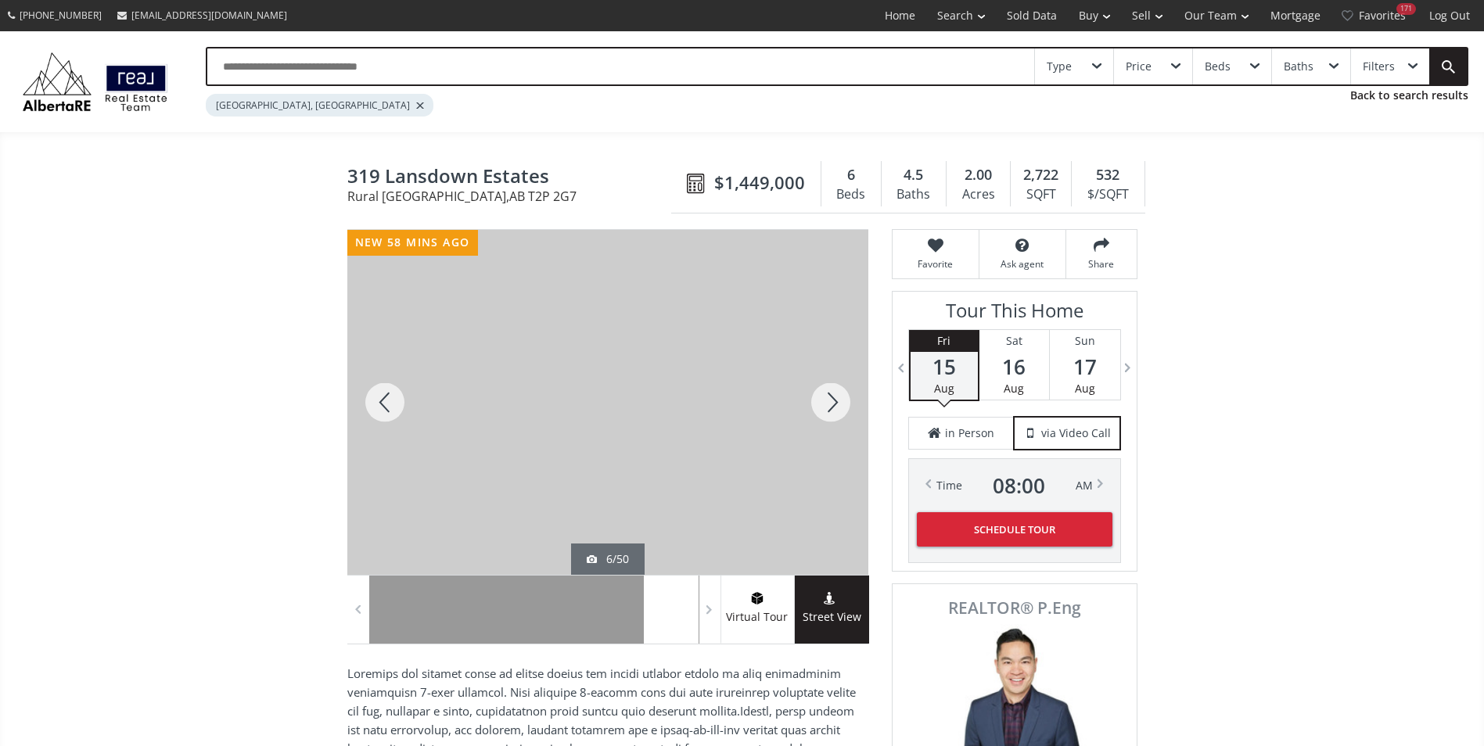
click at [818, 401] on div at bounding box center [830, 402] width 75 height 345
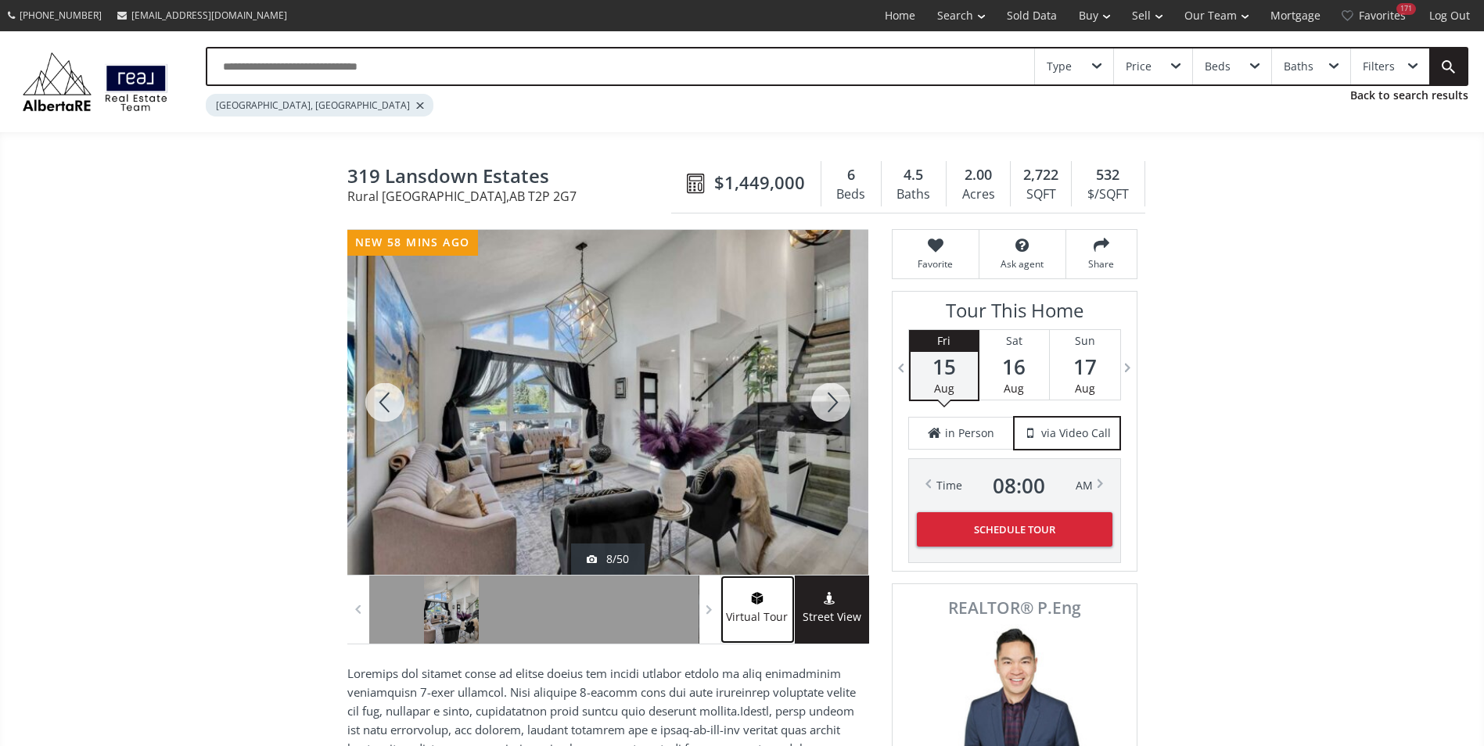
click at [764, 601] on img at bounding box center [757, 598] width 16 height 13
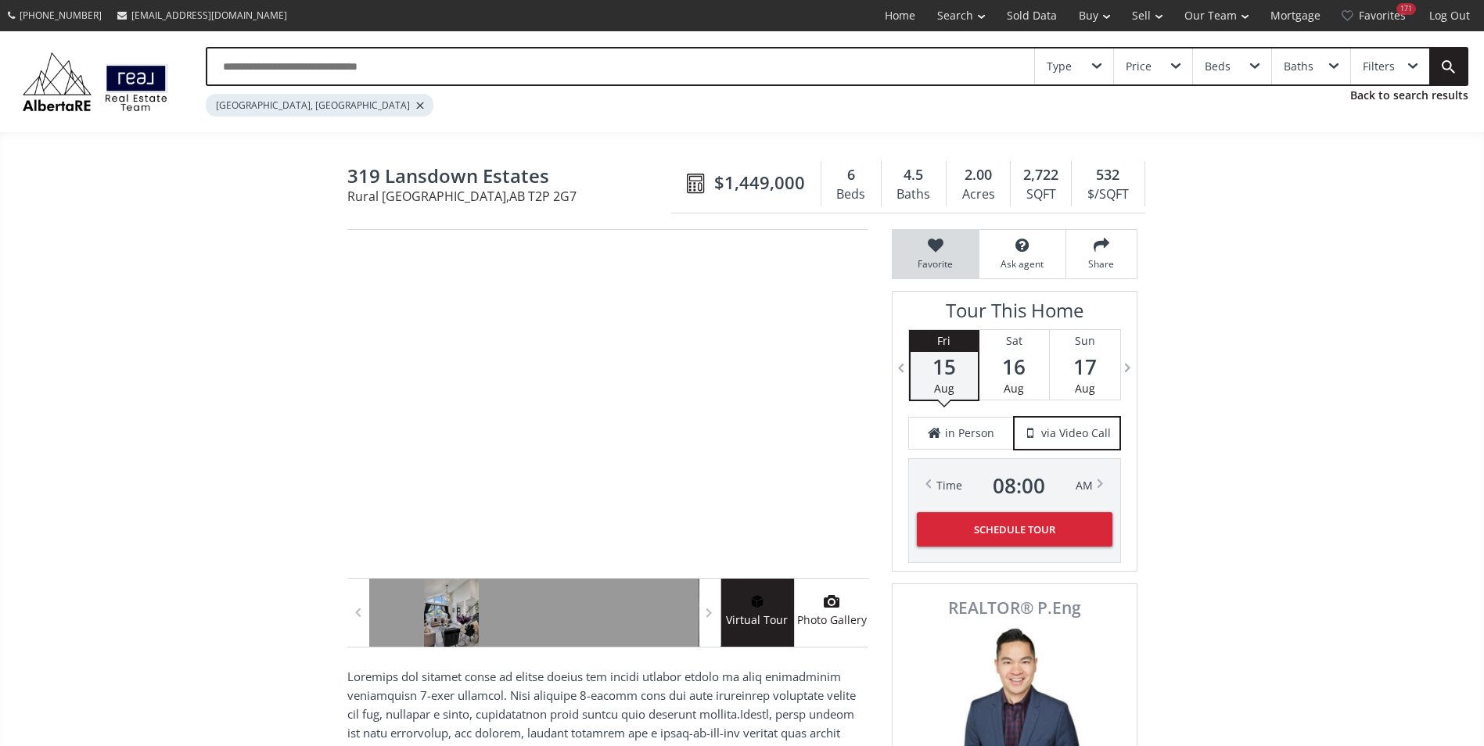
click at [931, 254] on div "Favorite" at bounding box center [936, 254] width 87 height 48
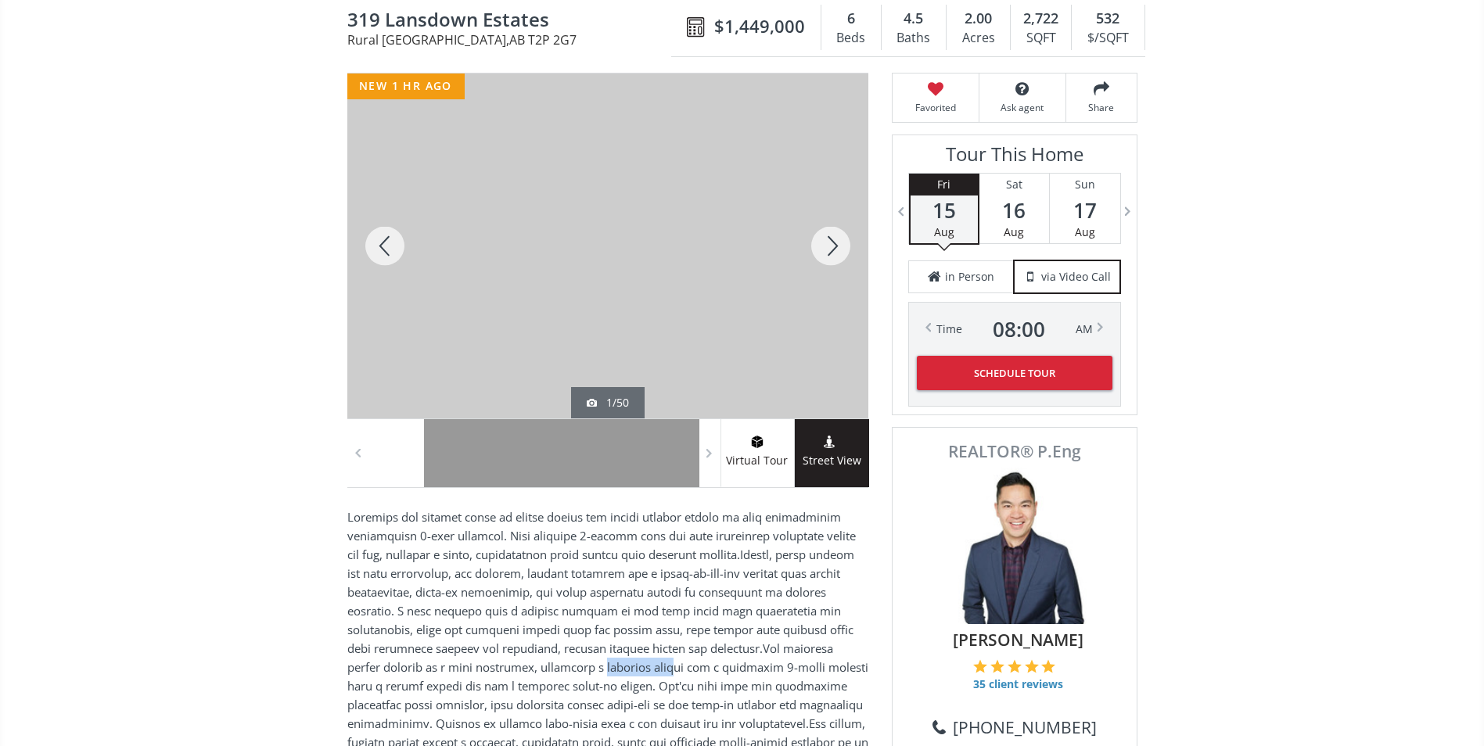
drag, startPoint x: 559, startPoint y: 666, endPoint x: 627, endPoint y: 667, distance: 67.3
click at [627, 667] on p at bounding box center [607, 667] width 521 height 319
drag, startPoint x: 627, startPoint y: 667, endPoint x: 760, endPoint y: 663, distance: 133.8
click at [760, 663] on p at bounding box center [607, 667] width 521 height 319
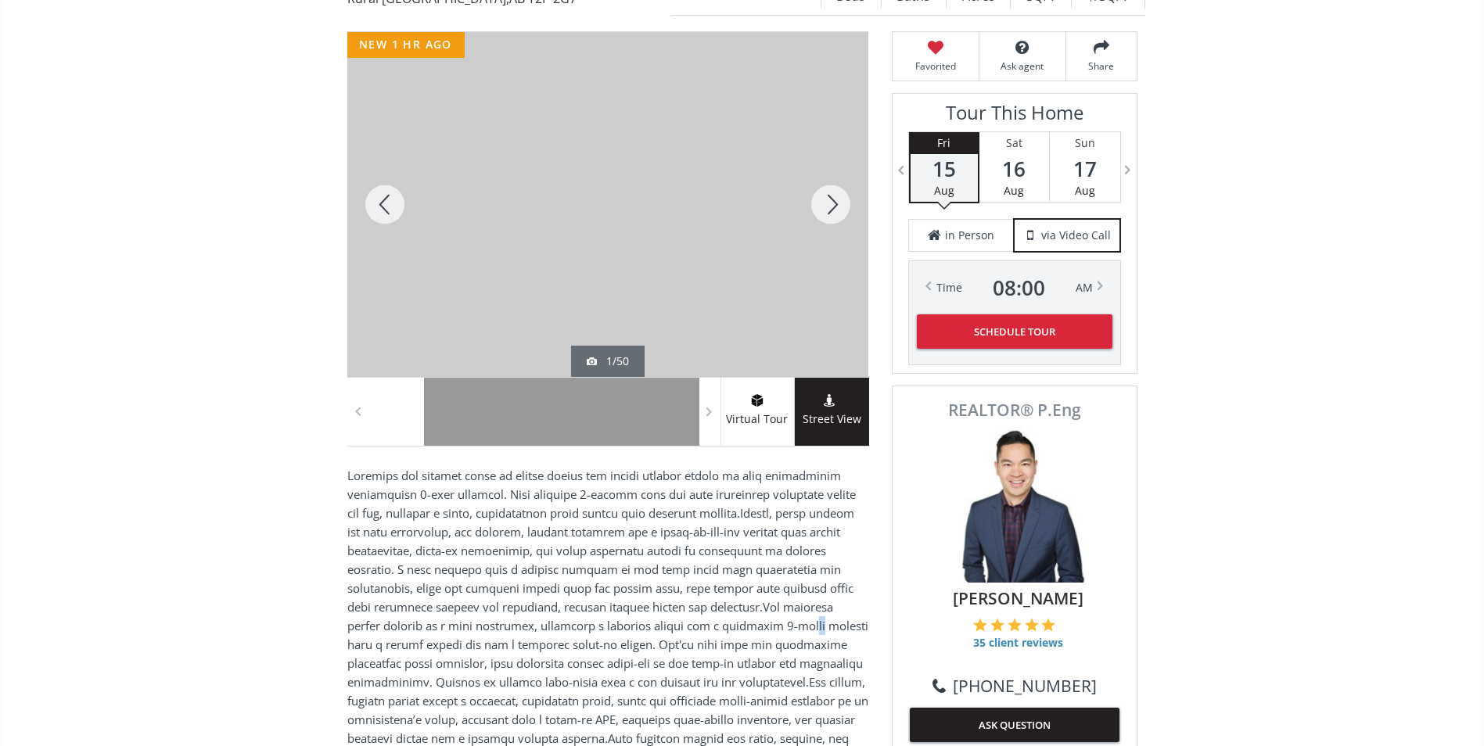
scroll to position [235, 0]
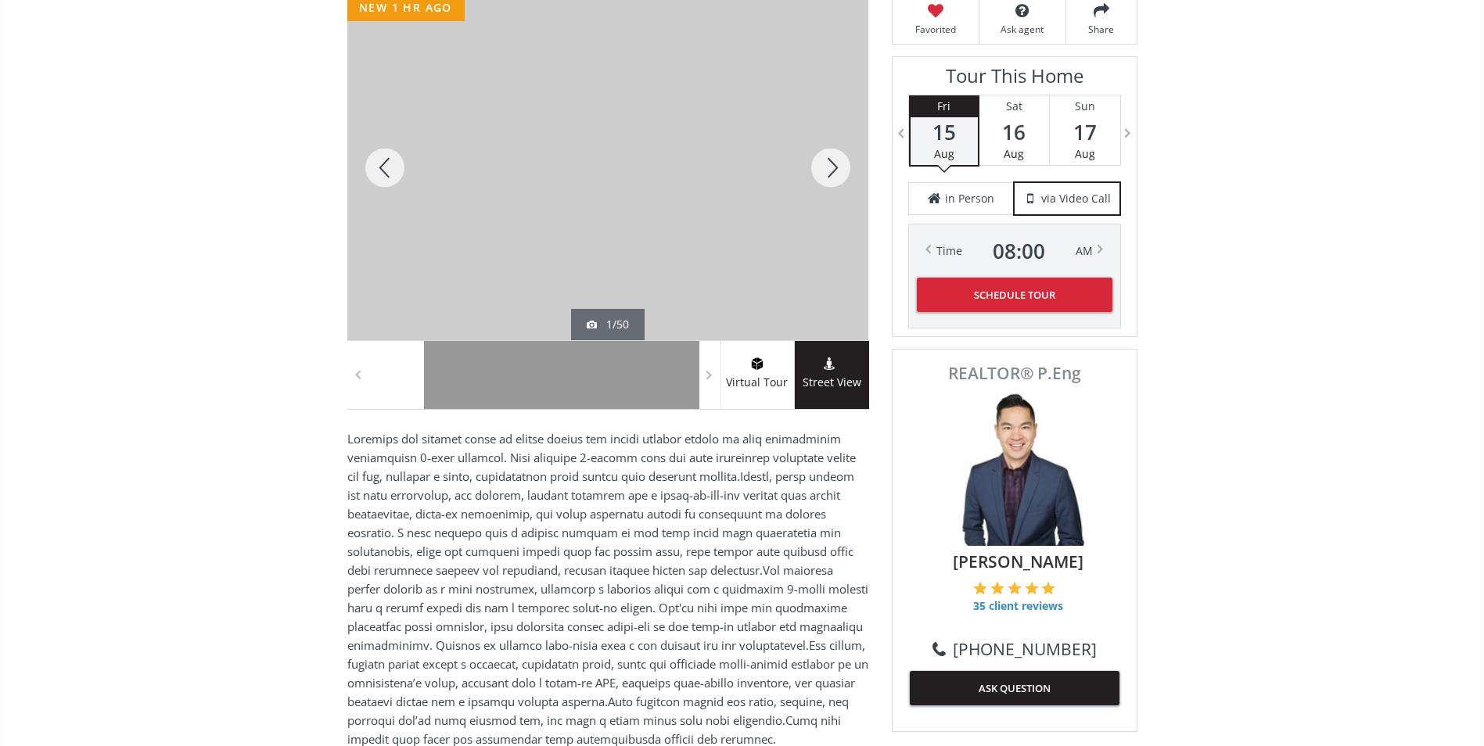
click at [694, 621] on p at bounding box center [607, 588] width 521 height 319
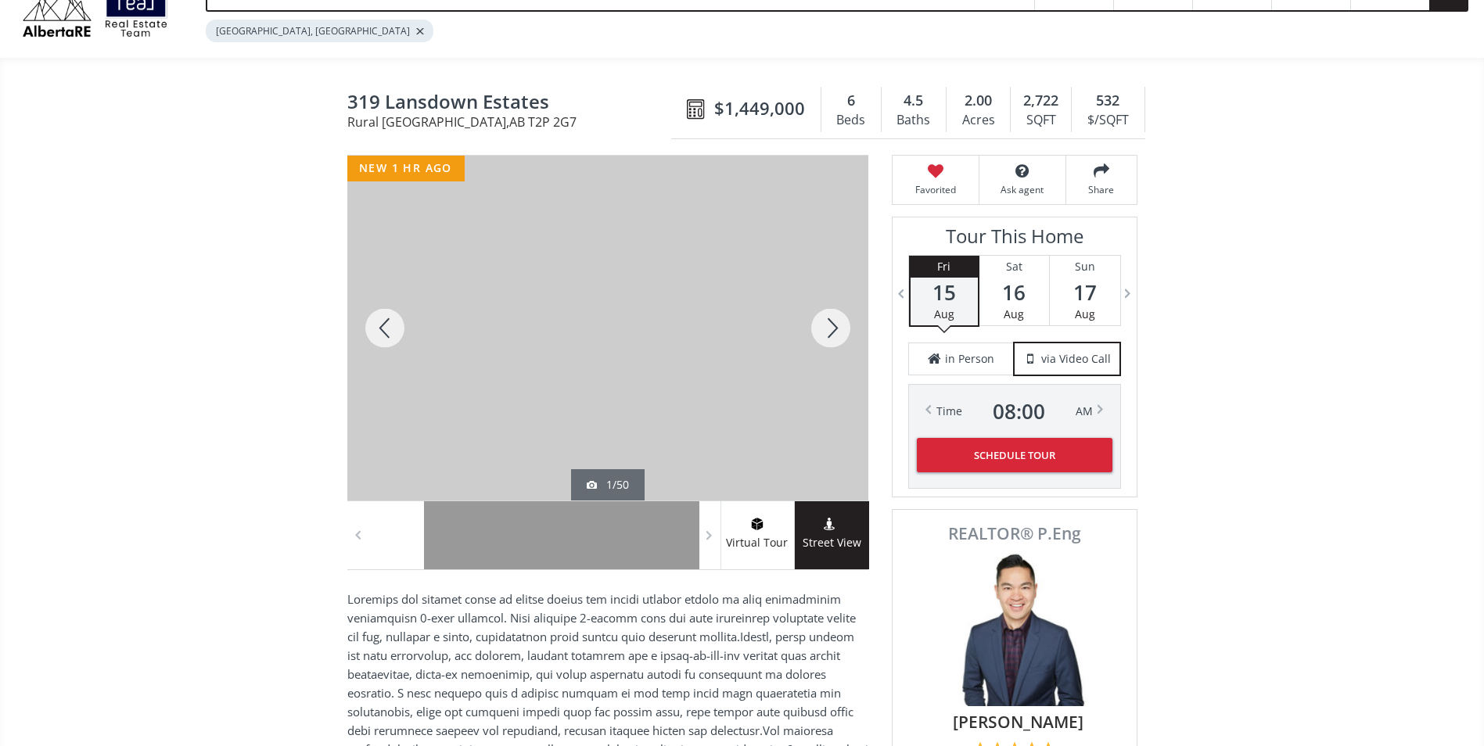
scroll to position [0, 0]
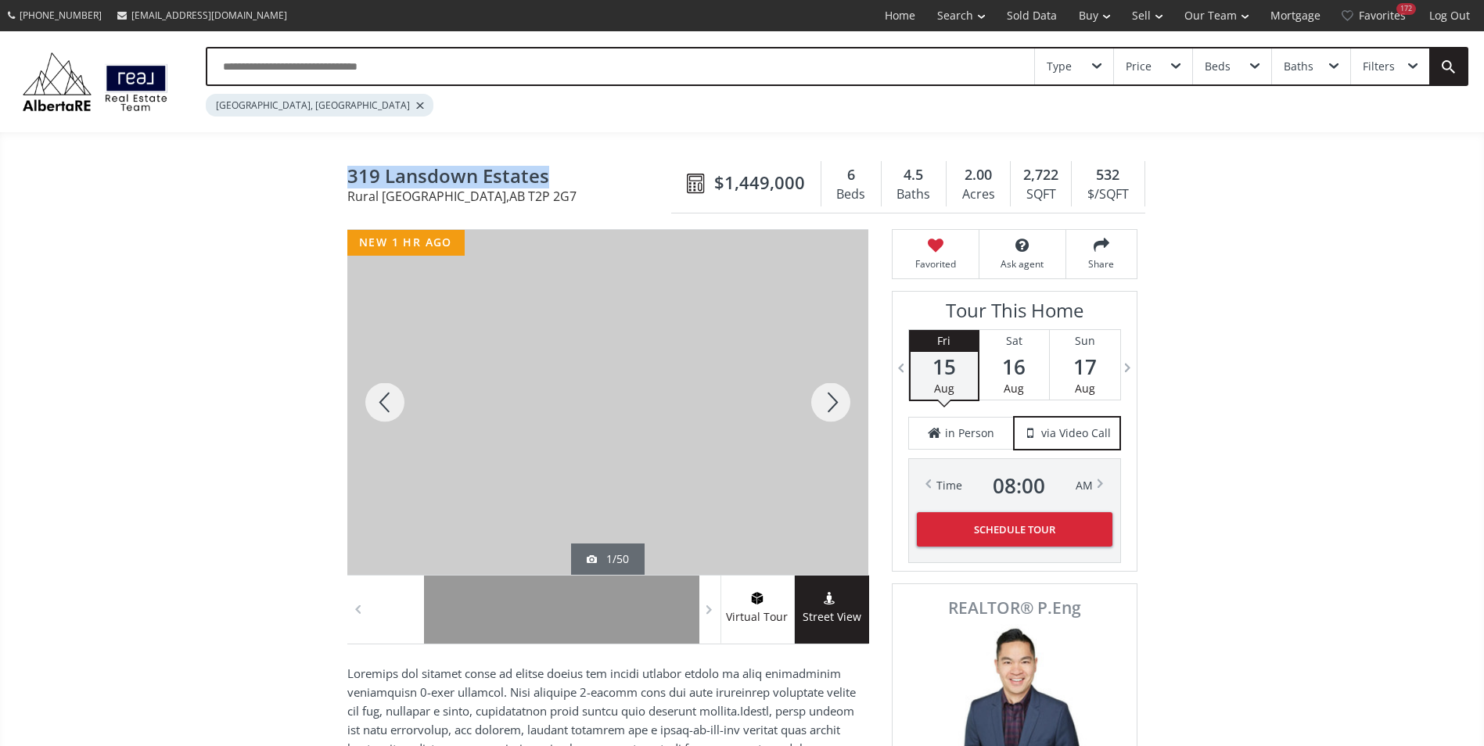
drag, startPoint x: 343, startPoint y: 171, endPoint x: 548, endPoint y: 177, distance: 205.0
drag, startPoint x: 548, startPoint y: 177, endPoint x: 533, endPoint y: 178, distance: 14.9
